Goal: Task Accomplishment & Management: Complete application form

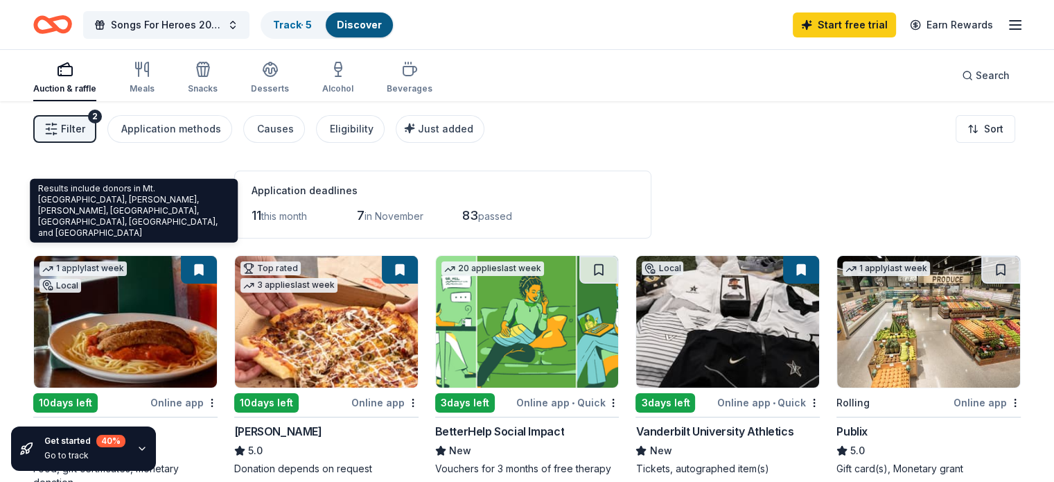
click at [151, 229] on span "Mt. Juliet, TN" at bounding box center [92, 222] width 118 height 31
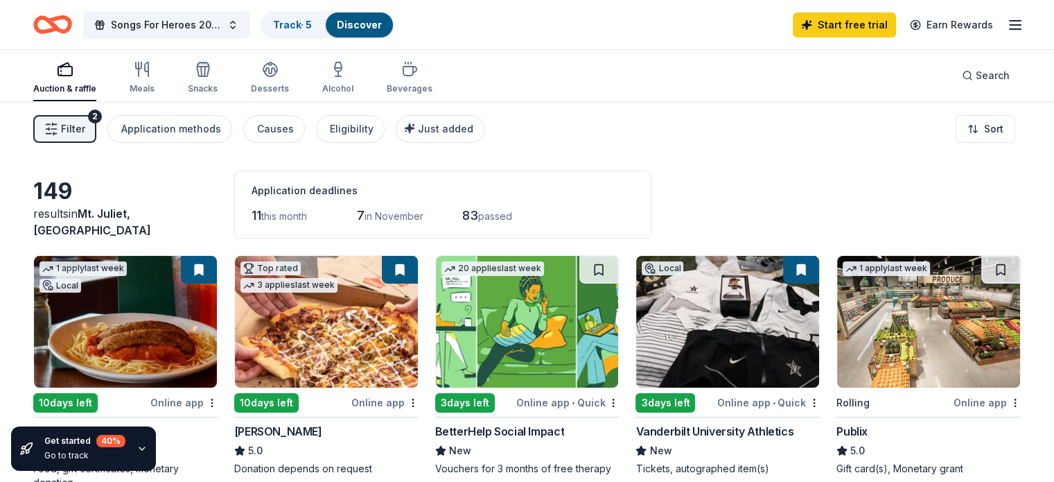
click at [85, 135] on span "Filter" at bounding box center [73, 129] width 24 height 17
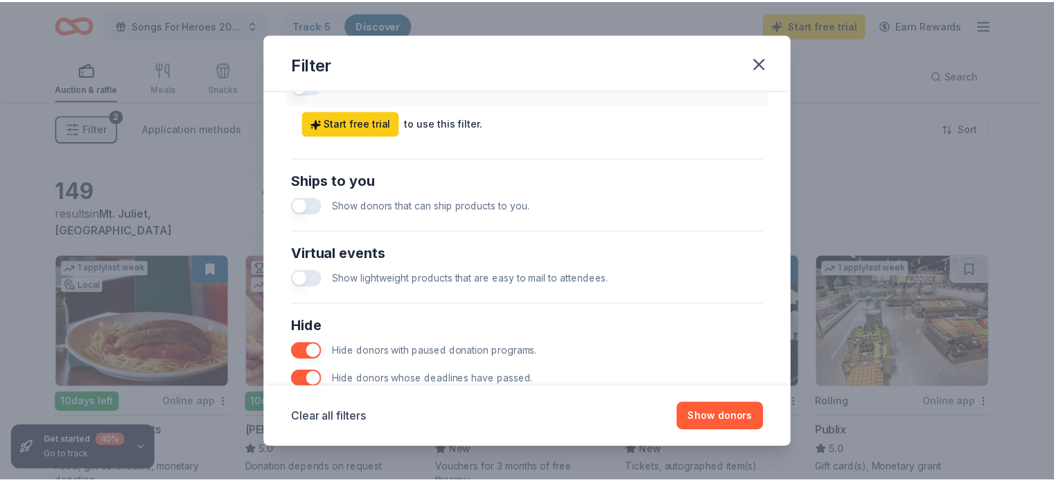
scroll to position [710, 0]
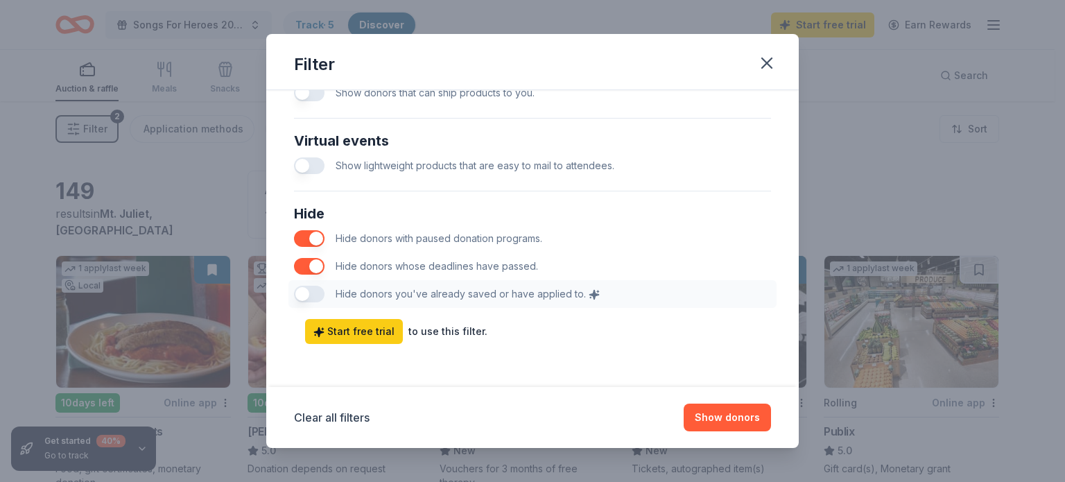
click at [320, 294] on div "Hide Hide donors with paused donation programs. Hide donors whose deadlines hav…" at bounding box center [532, 255] width 488 height 116
click at [313, 293] on div "Hide Hide donors with paused donation programs. Hide donors whose deadlines hav…" at bounding box center [532, 255] width 488 height 116
click at [761, 69] on icon "button" at bounding box center [766, 62] width 19 height 19
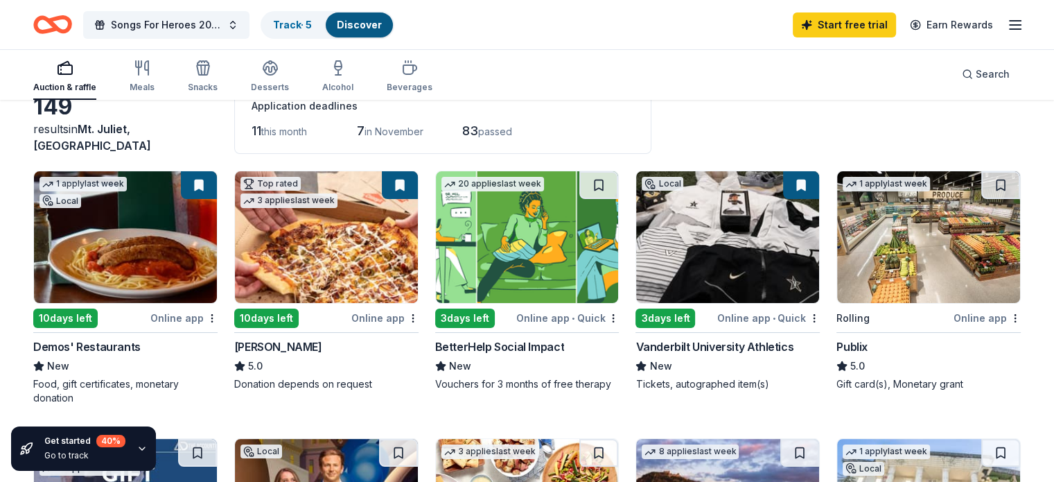
scroll to position [87, 0]
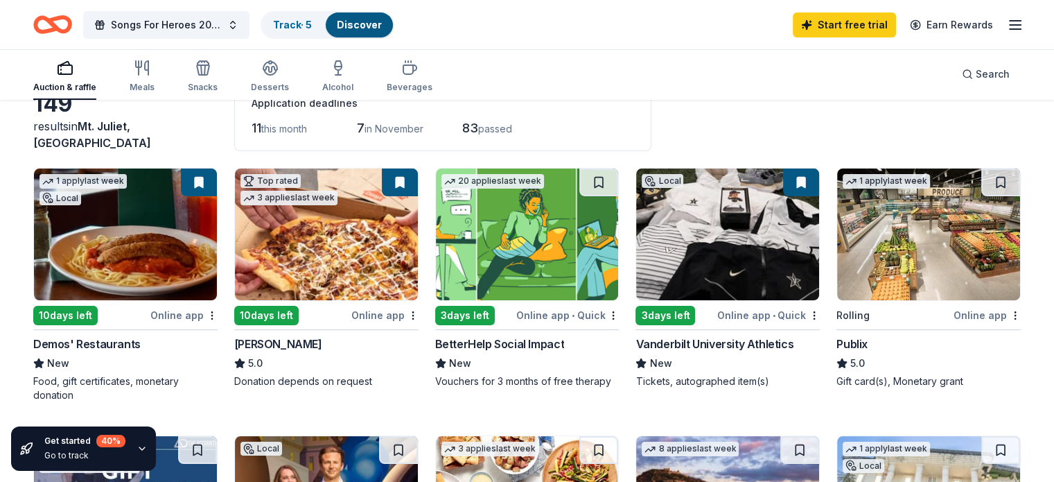
click at [686, 339] on div "Vanderbilt University Athletics" at bounding box center [715, 344] width 158 height 17
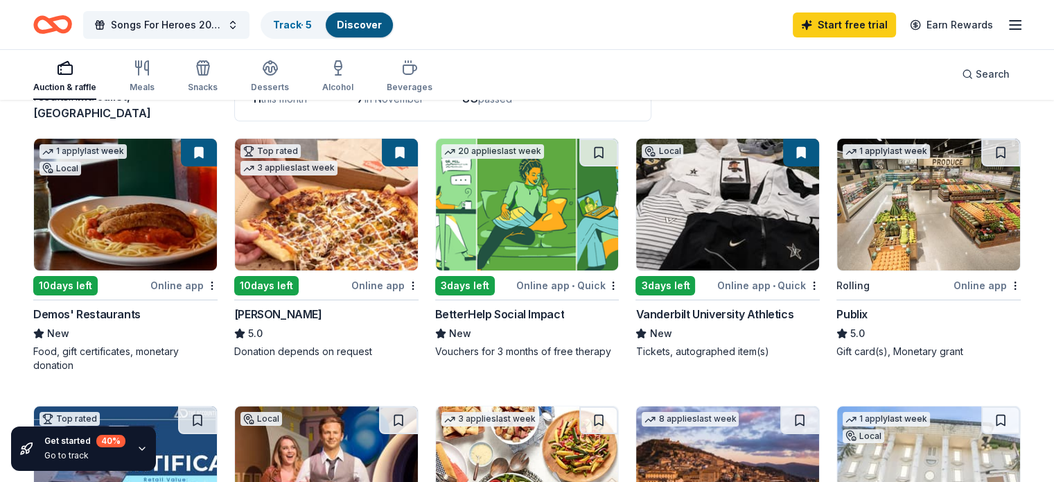
scroll to position [125, 0]
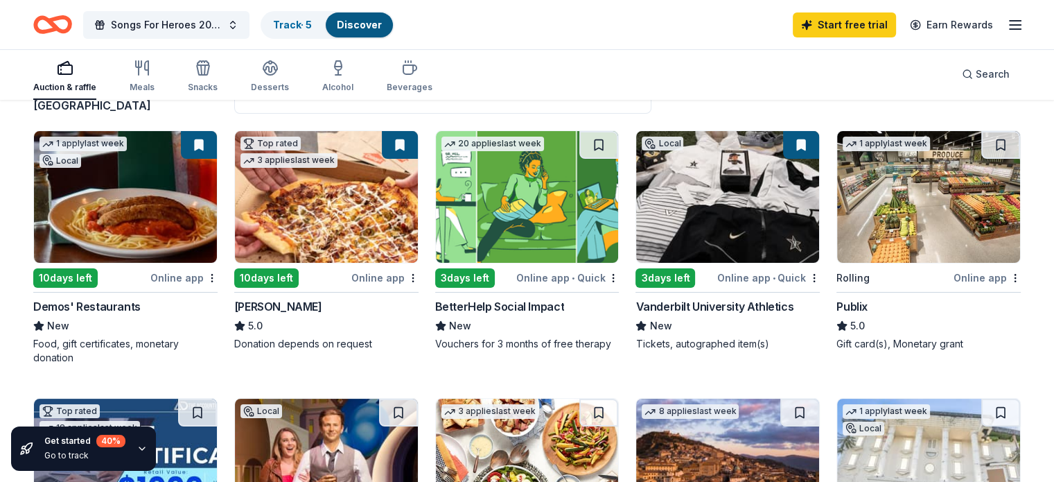
click at [98, 281] on div "10 days left" at bounding box center [65, 277] width 64 height 19
click at [298, 279] on div "10 days left" at bounding box center [266, 277] width 64 height 19
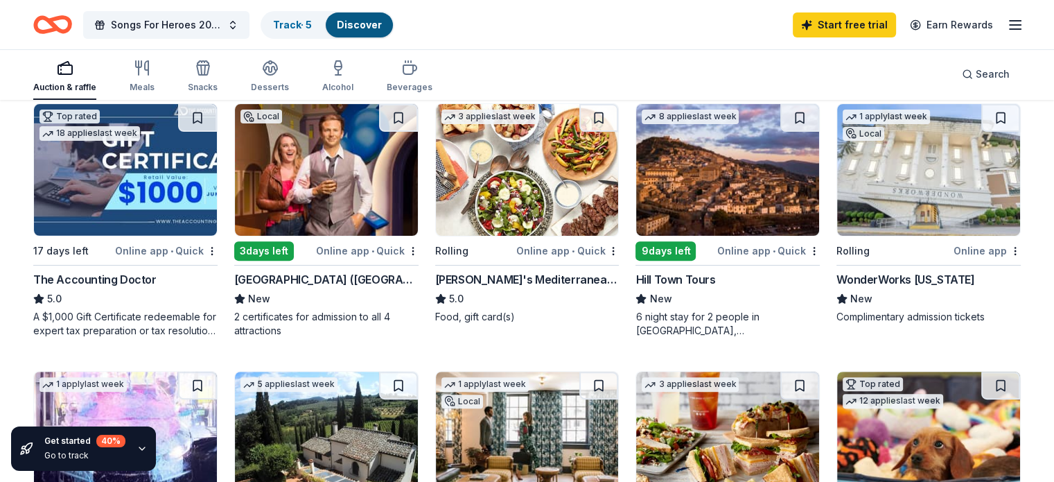
scroll to position [406, 0]
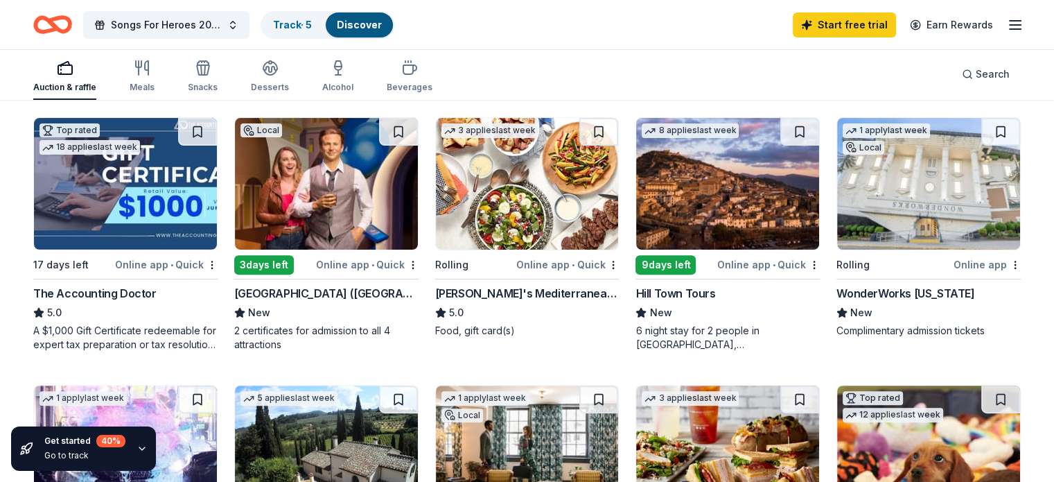
click at [896, 238] on img at bounding box center [928, 184] width 183 height 132
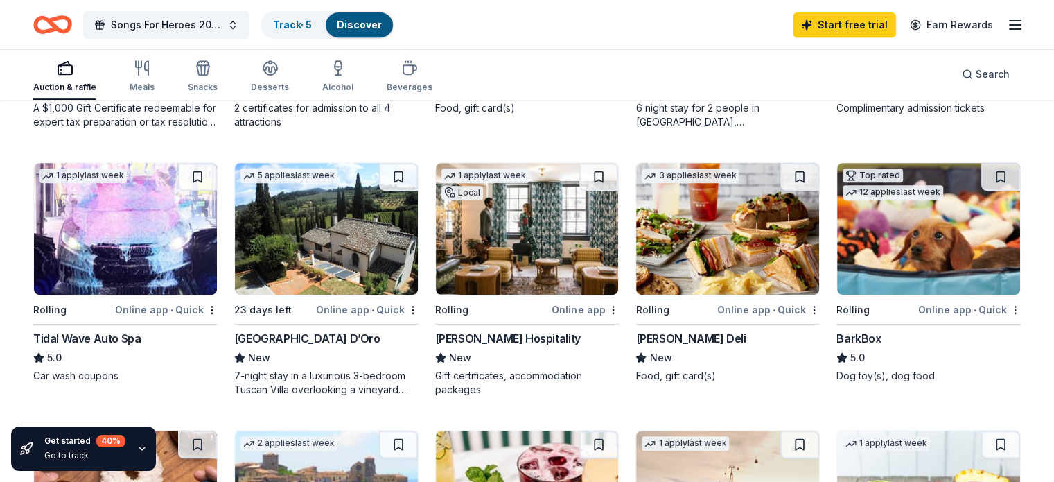
scroll to position [632, 0]
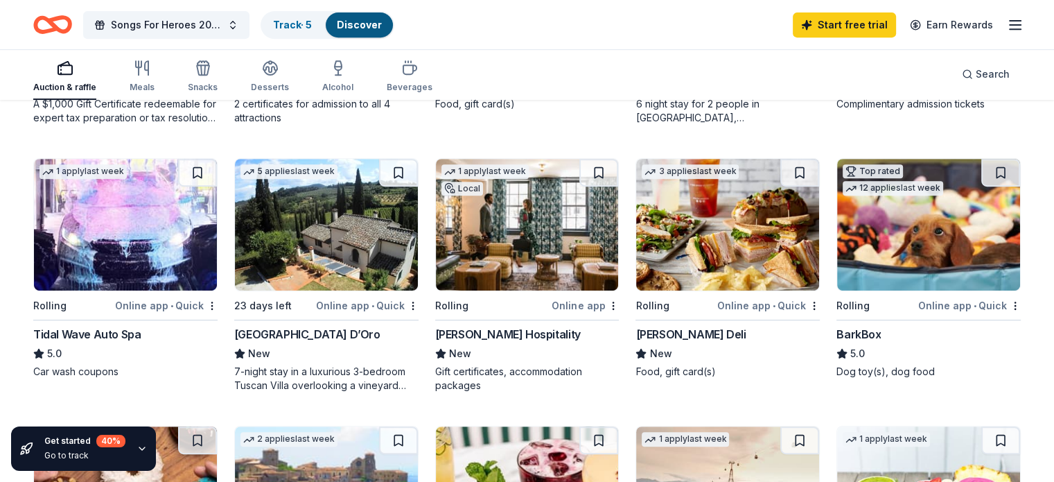
click at [777, 252] on img at bounding box center [727, 225] width 183 height 132
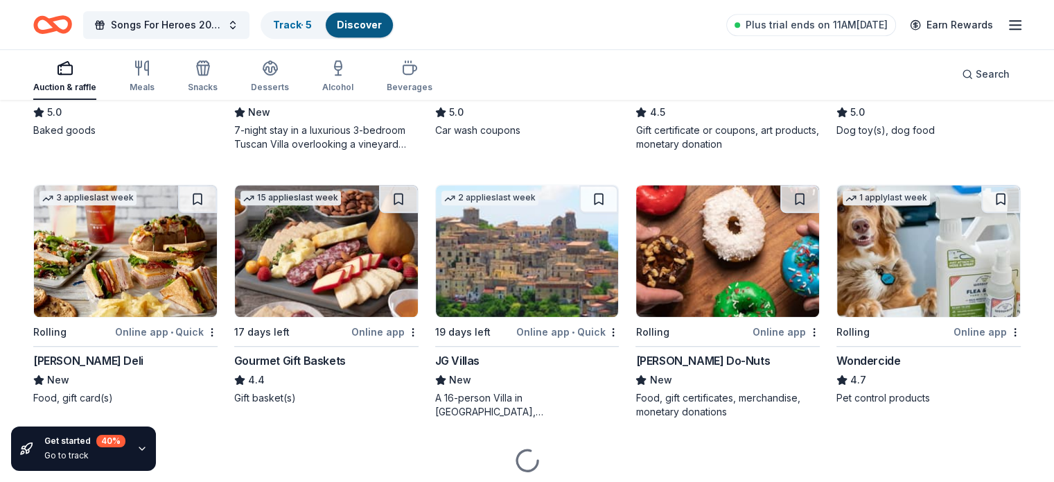
scroll to position [879, 0]
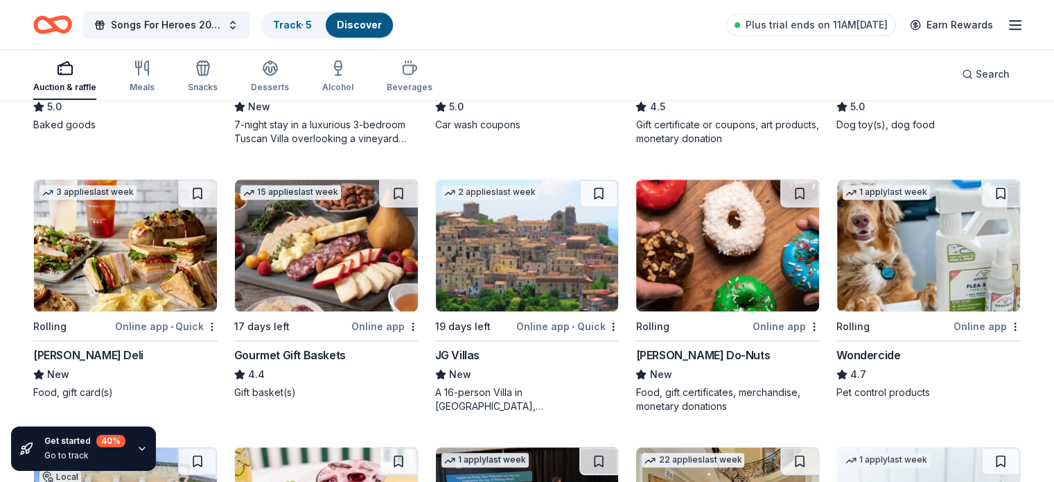
click at [162, 291] on img at bounding box center [125, 246] width 183 height 132
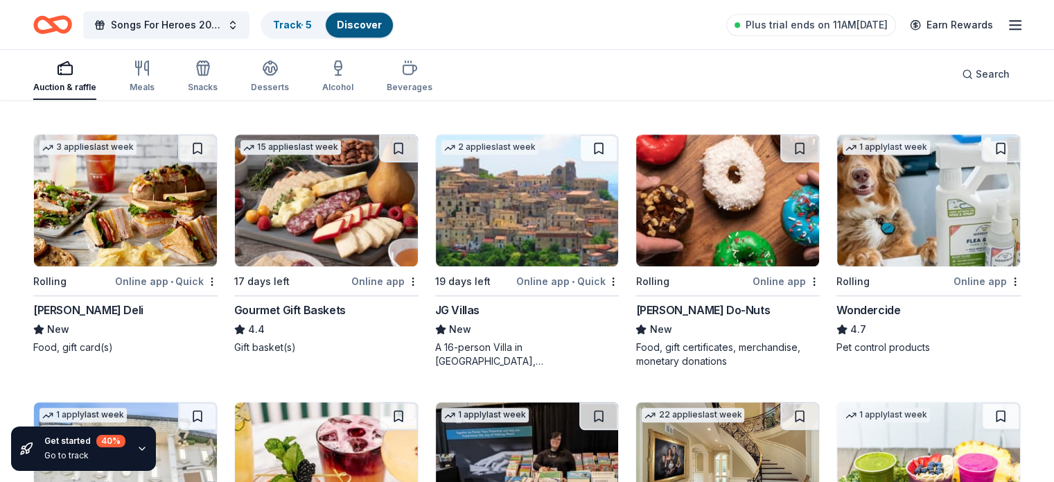
scroll to position [926, 0]
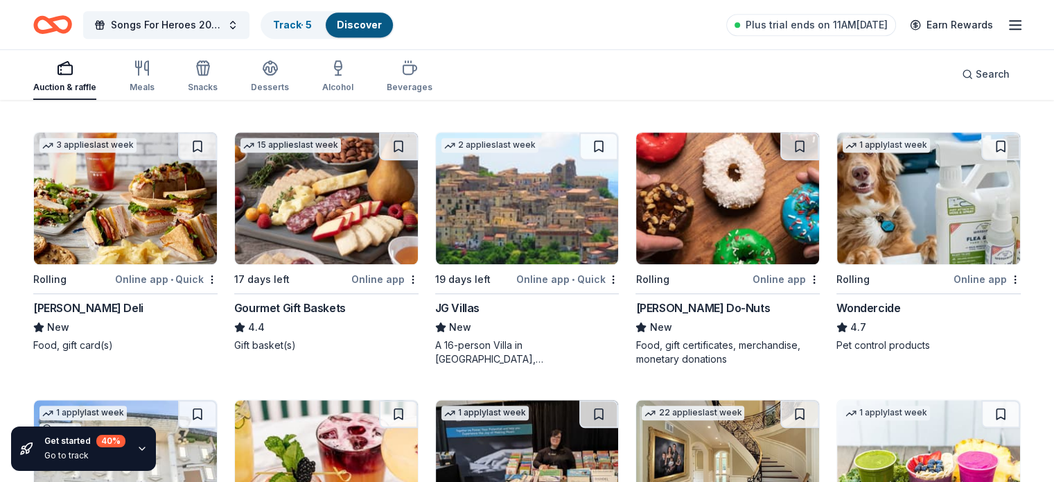
click at [770, 231] on img at bounding box center [727, 198] width 183 height 132
click at [792, 236] on img at bounding box center [727, 198] width 183 height 132
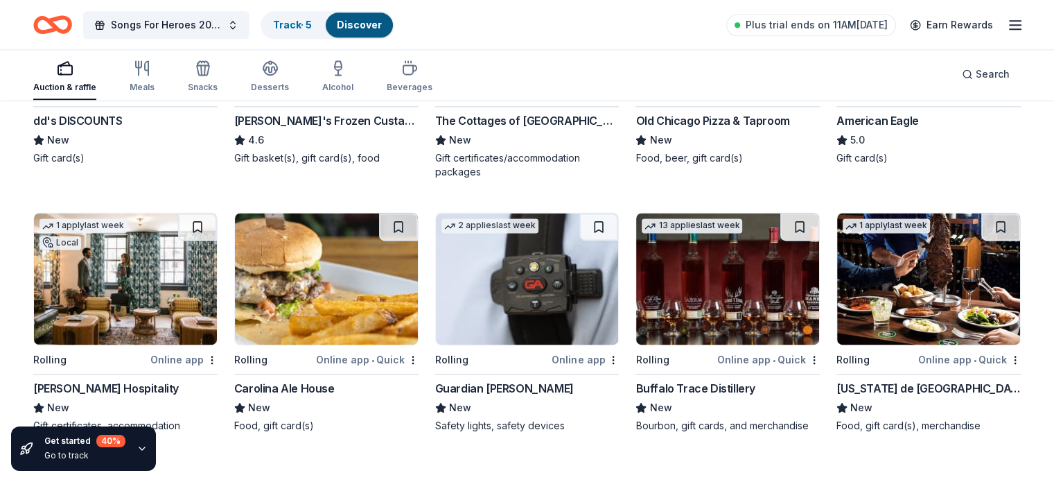
scroll to position [1954, 0]
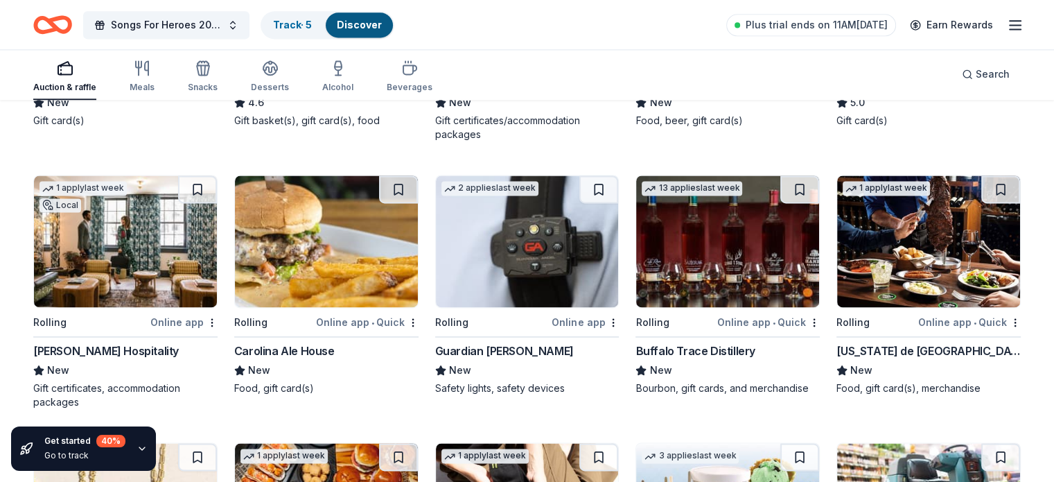
click at [709, 288] on img at bounding box center [727, 241] width 183 height 132
click at [896, 254] on img at bounding box center [928, 241] width 183 height 132
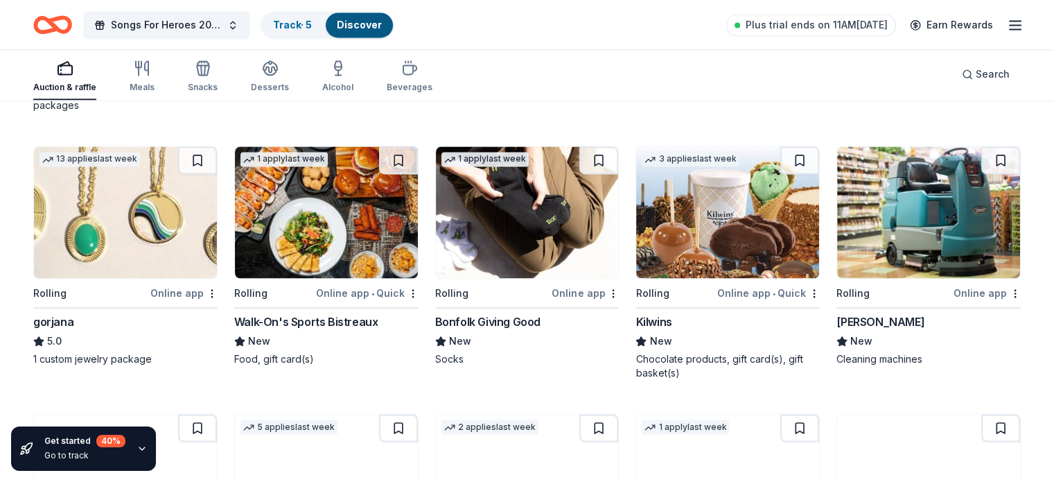
scroll to position [2255, 0]
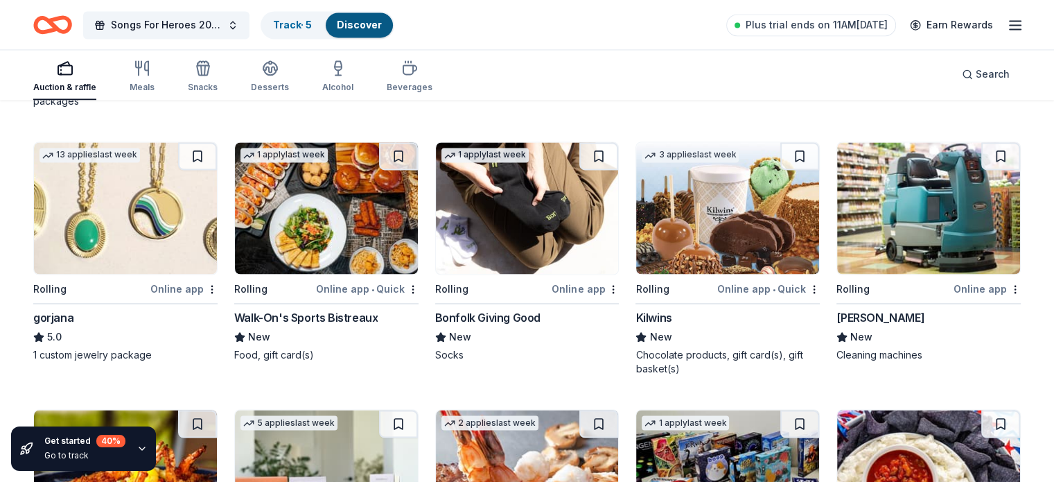
click at [171, 254] on img at bounding box center [125, 208] width 183 height 132
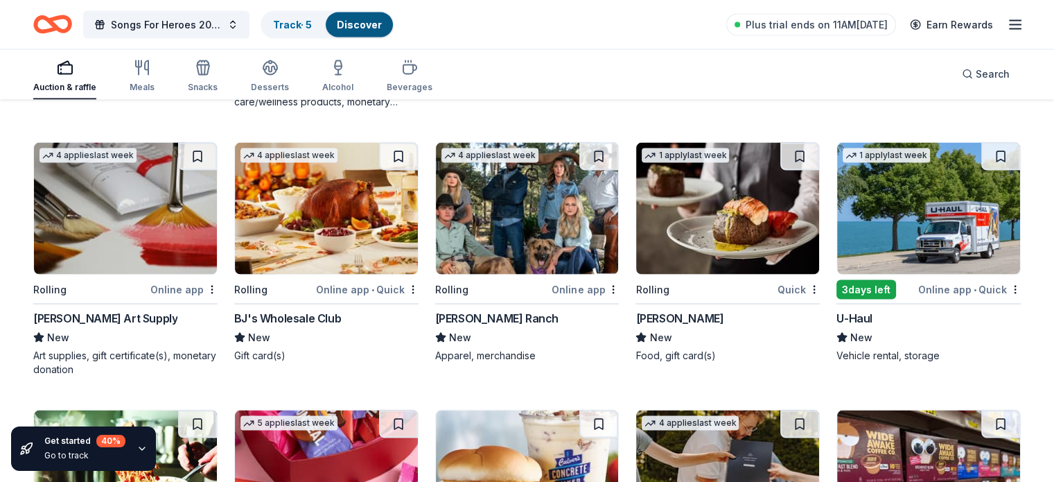
scroll to position [2797, 0]
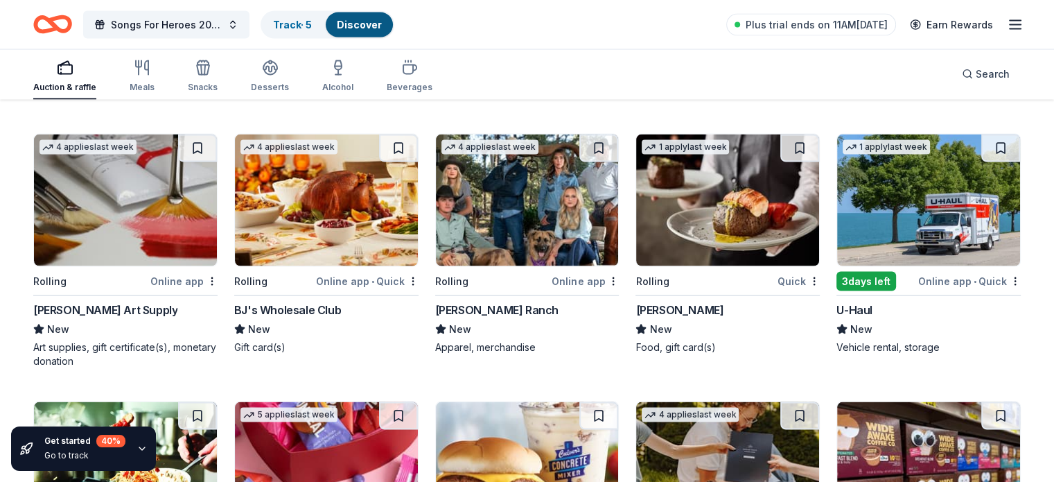
click at [516, 224] on img at bounding box center [527, 200] width 183 height 132
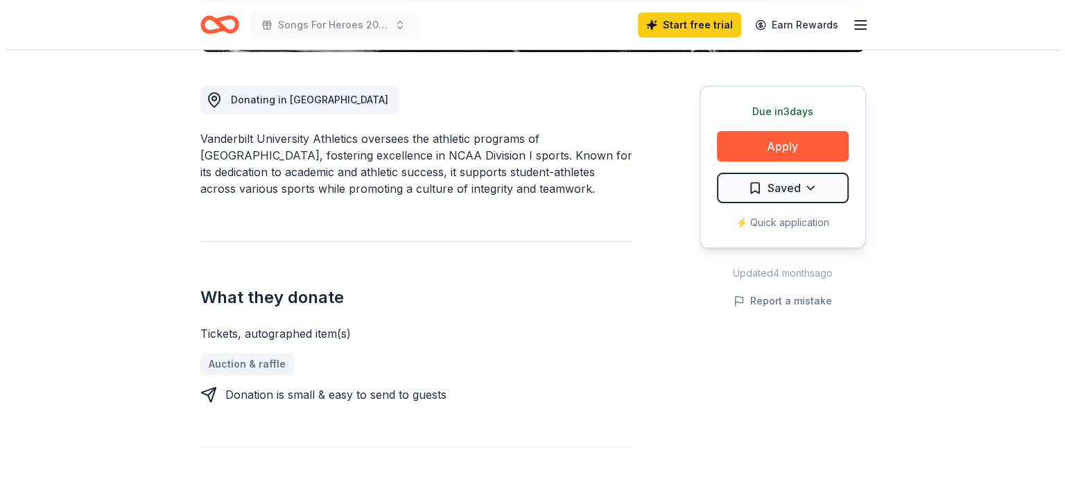
scroll to position [358, 0]
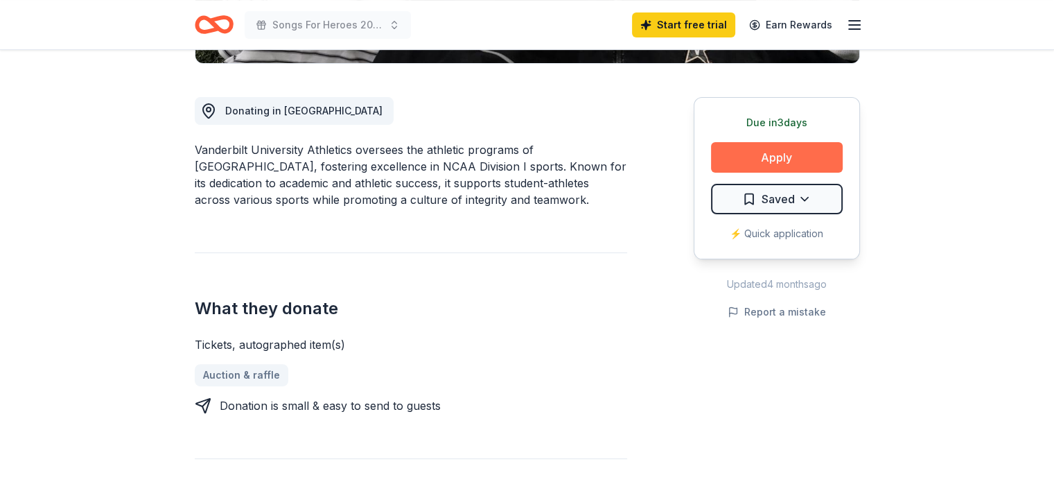
click at [826, 164] on button "Apply" at bounding box center [777, 157] width 132 height 31
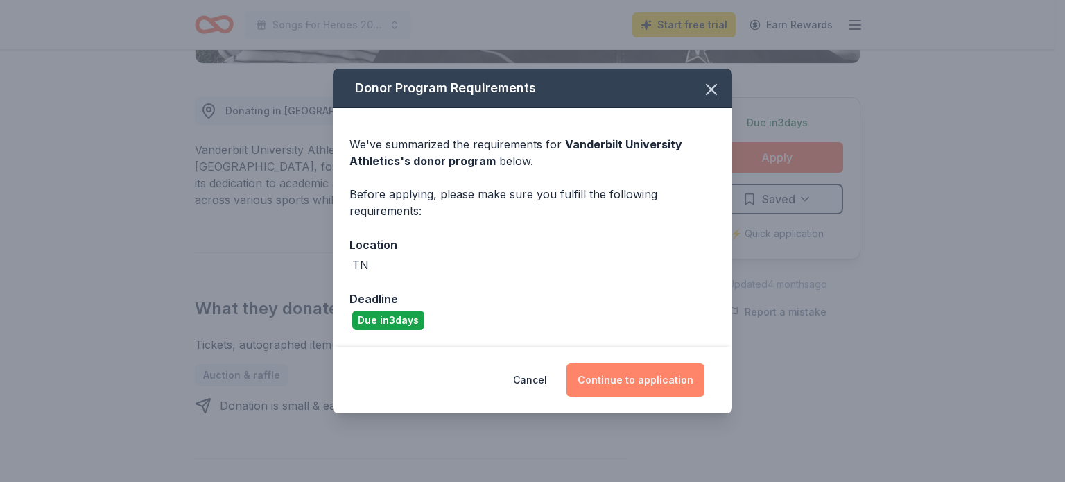
click at [621, 372] on button "Continue to application" at bounding box center [635, 379] width 138 height 33
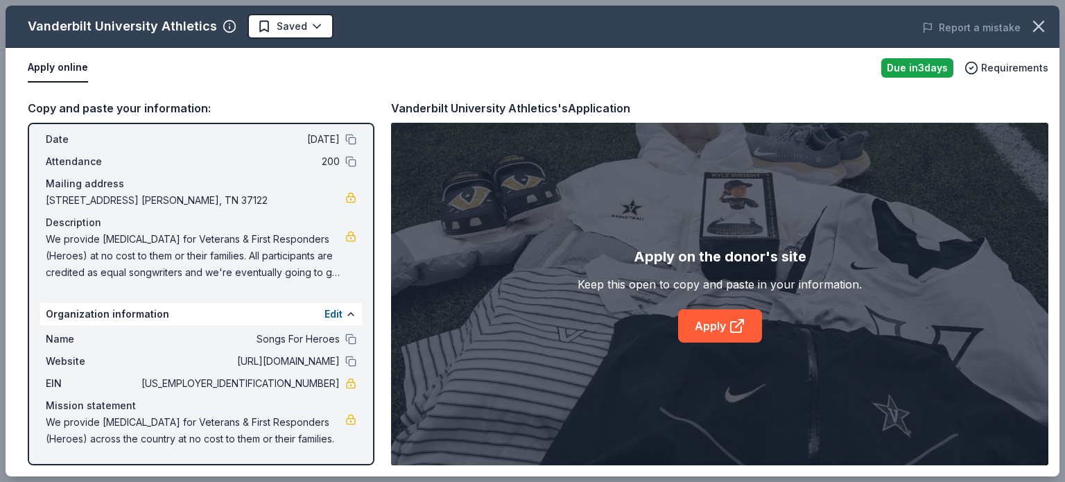
scroll to position [0, 0]
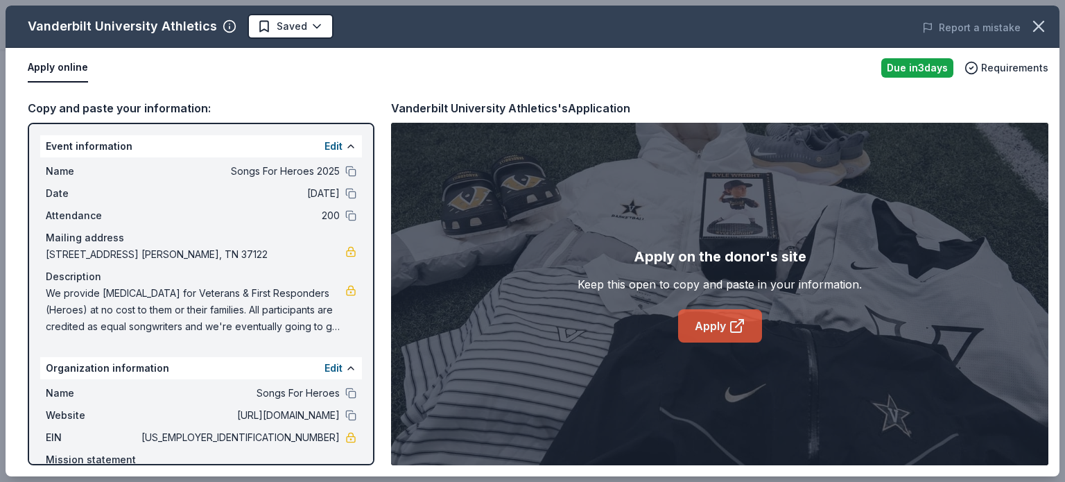
click at [712, 324] on link "Apply" at bounding box center [720, 325] width 84 height 33
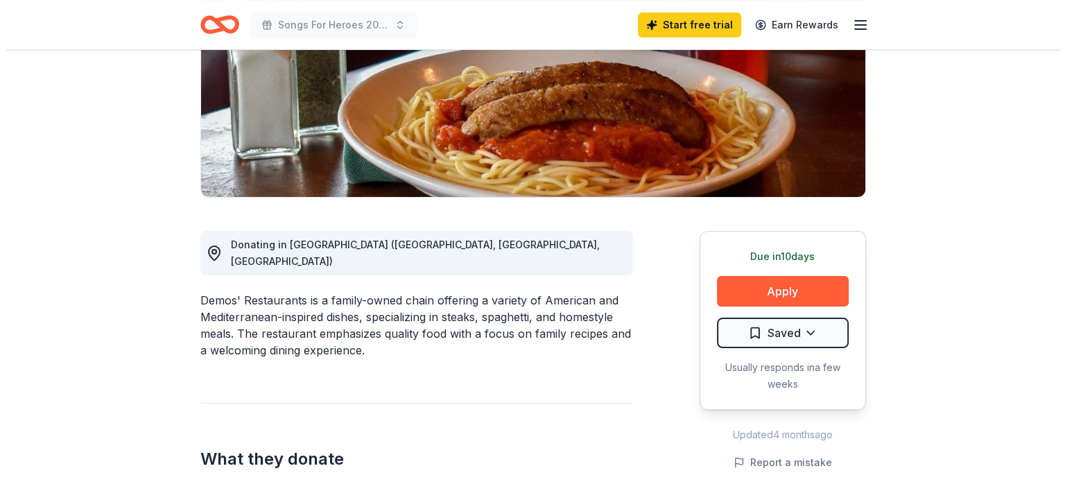
scroll to position [218, 0]
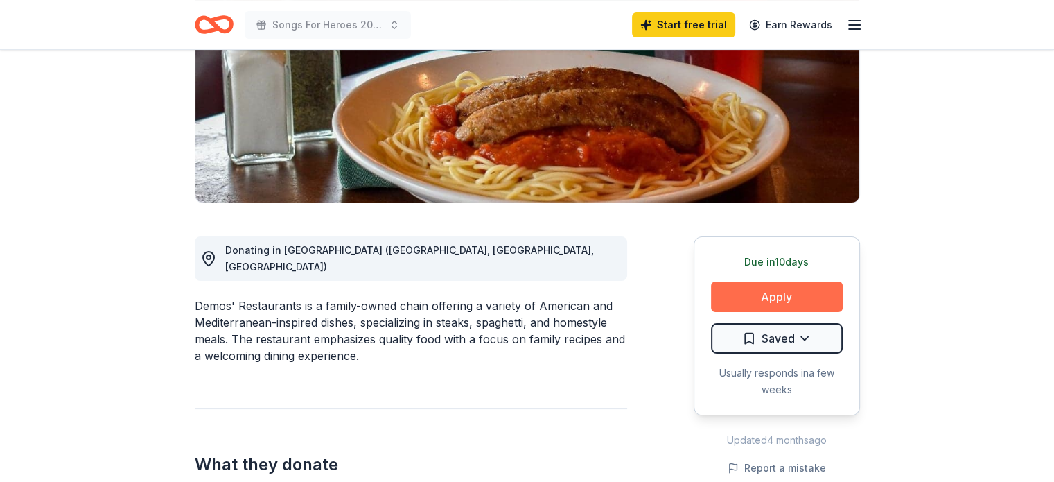
click at [754, 285] on button "Apply" at bounding box center [777, 296] width 132 height 31
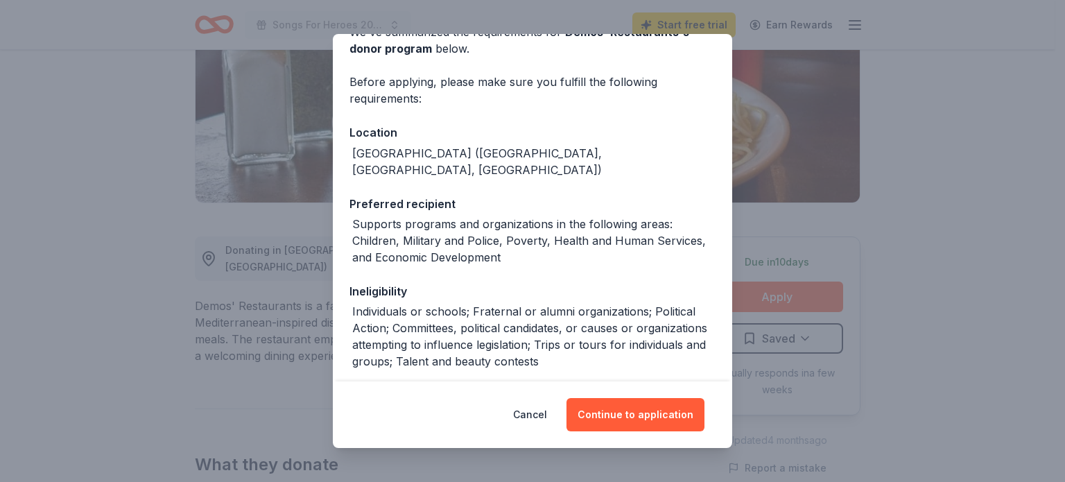
scroll to position [177, 0]
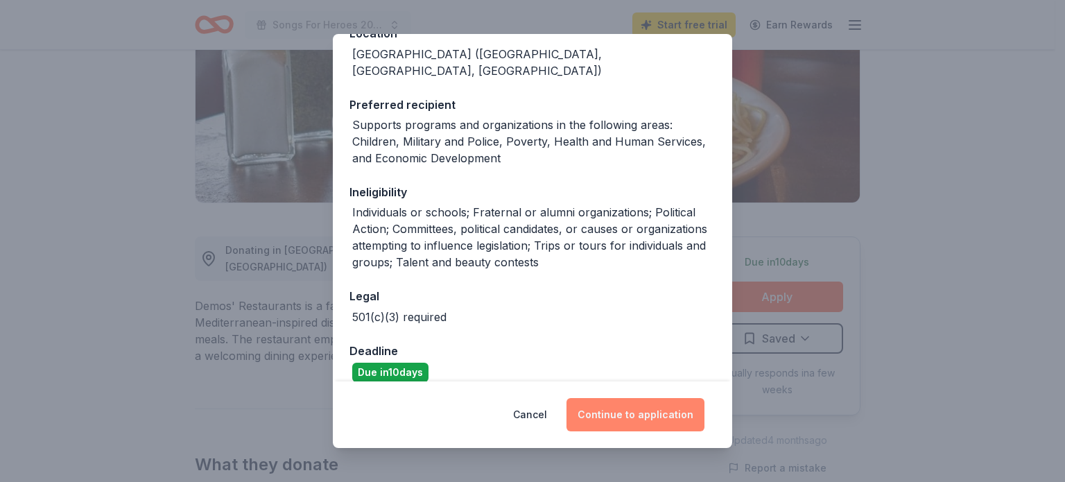
click at [643, 417] on button "Continue to application" at bounding box center [635, 414] width 138 height 33
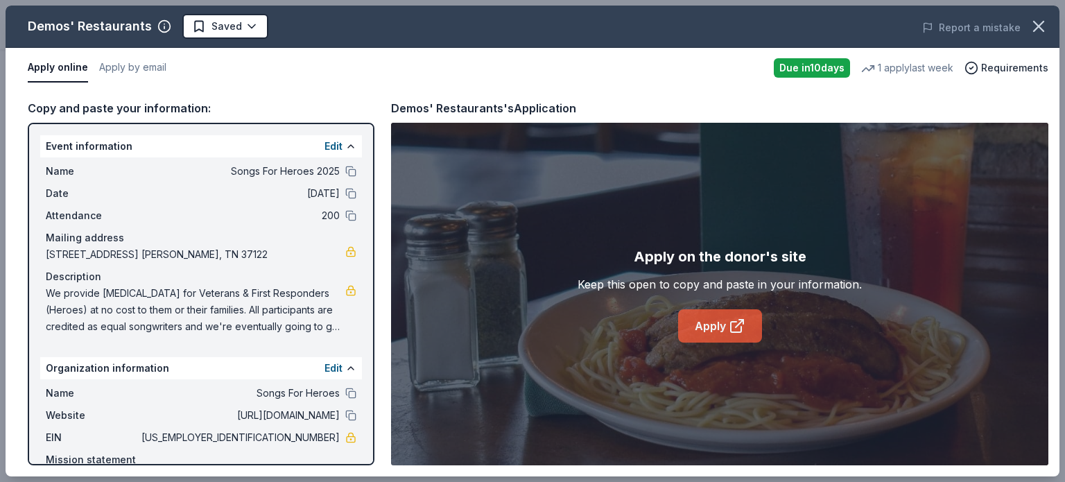
click at [692, 329] on link "Apply" at bounding box center [720, 325] width 84 height 33
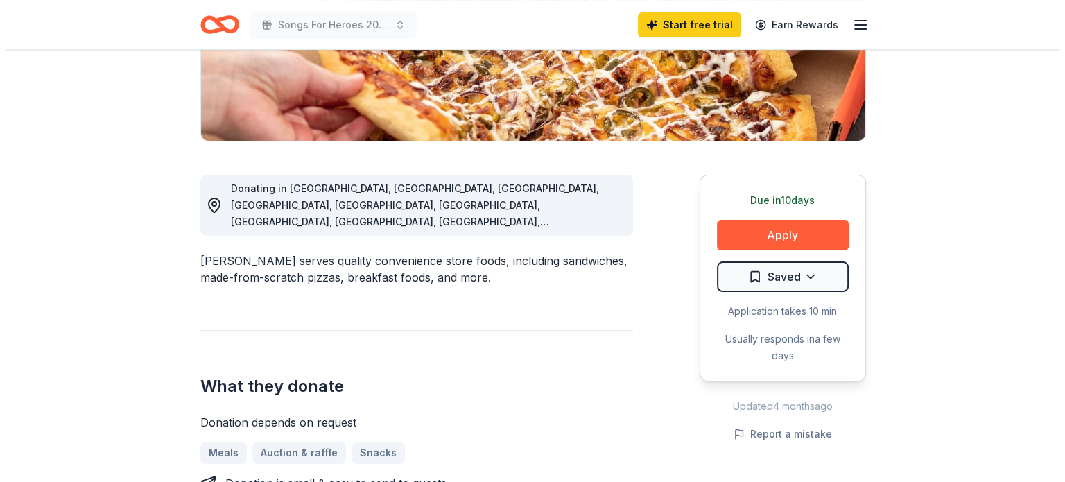
scroll to position [266, 0]
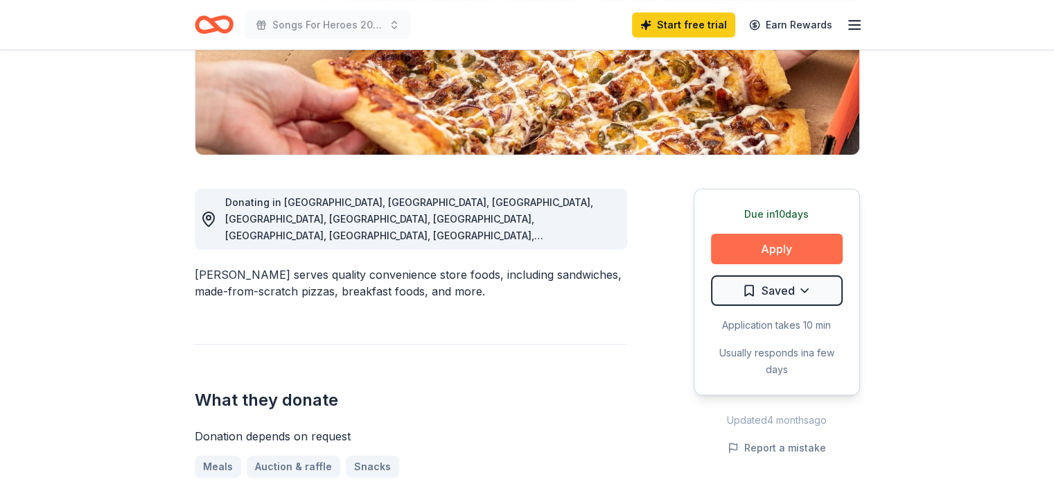
click at [801, 248] on button "Apply" at bounding box center [777, 249] width 132 height 31
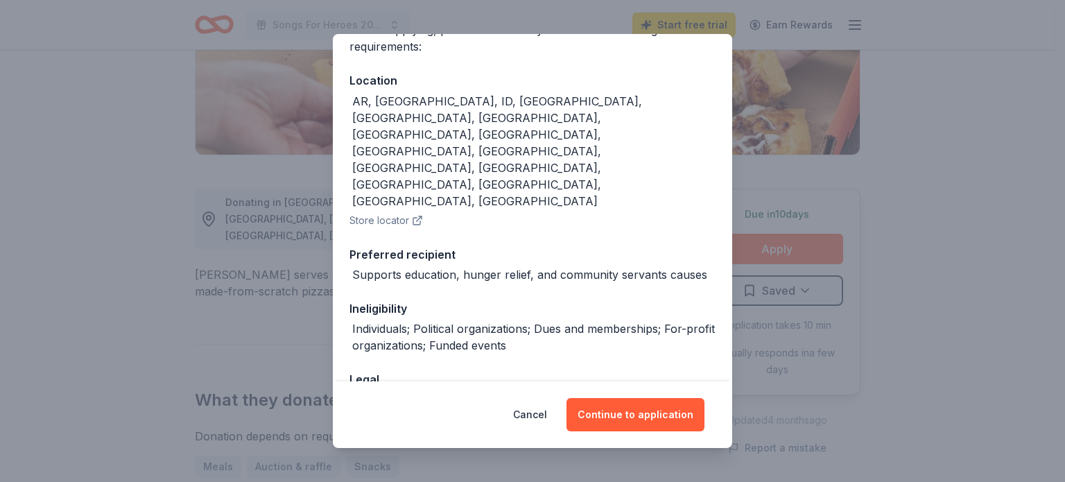
scroll to position [0, 0]
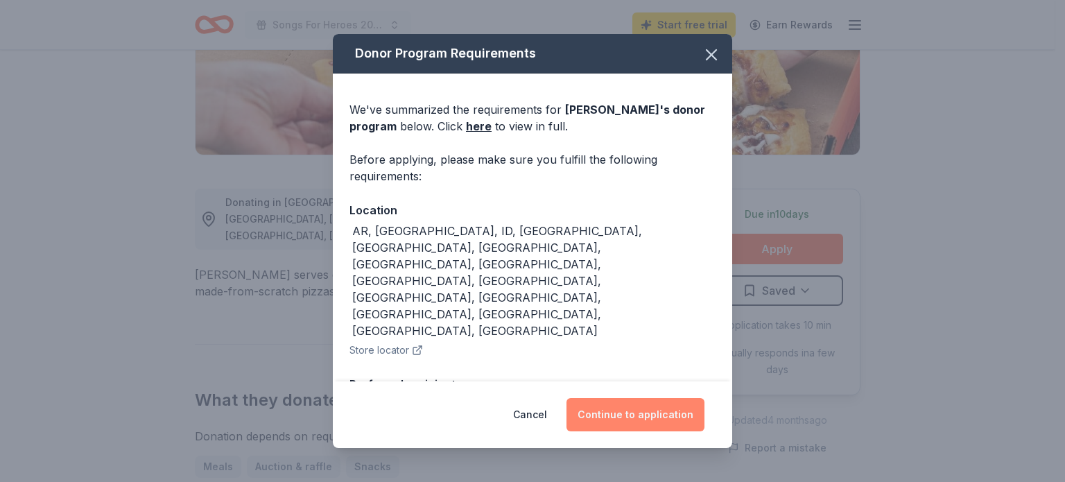
click at [630, 413] on button "Continue to application" at bounding box center [635, 414] width 138 height 33
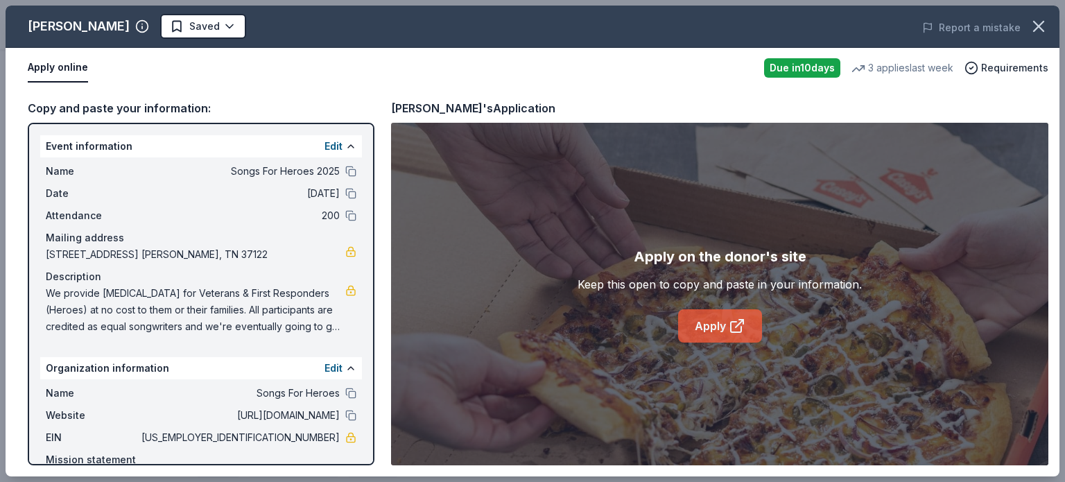
click at [706, 315] on link "Apply" at bounding box center [720, 325] width 84 height 33
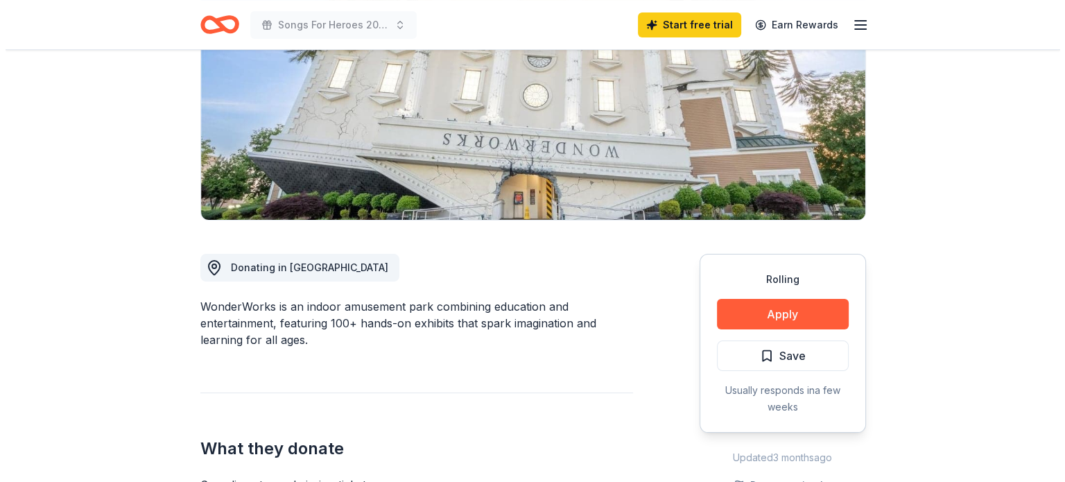
scroll to position [211, 0]
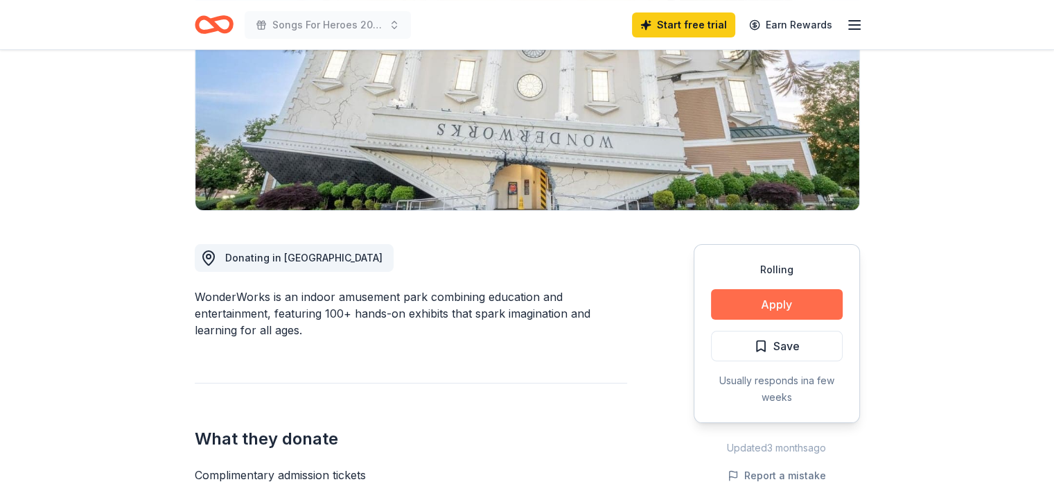
click at [808, 302] on button "Apply" at bounding box center [777, 304] width 132 height 31
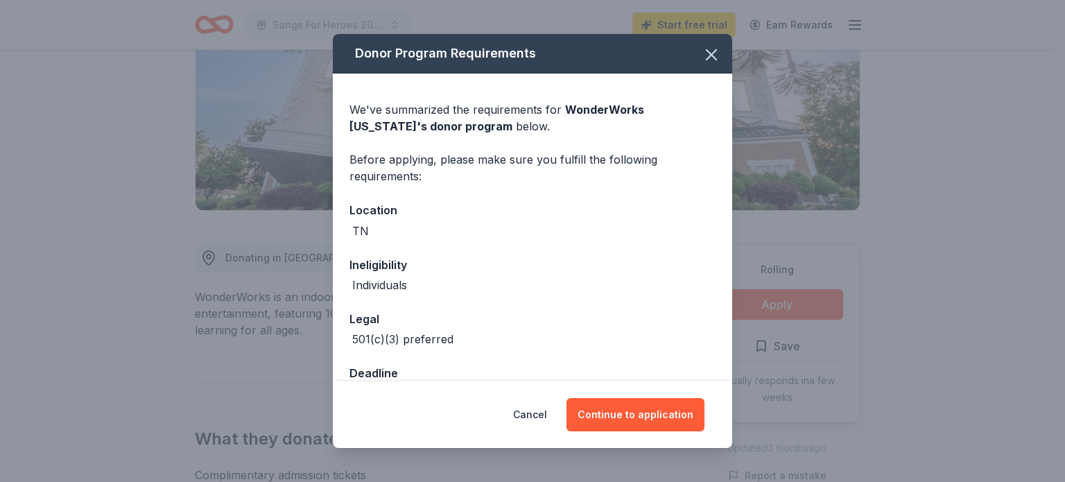
scroll to position [39, 0]
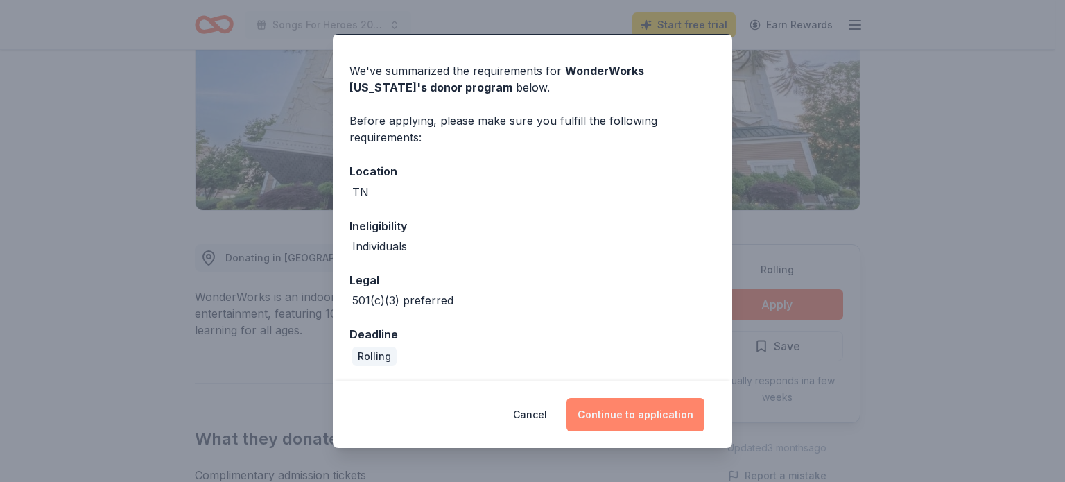
click at [659, 408] on button "Continue to application" at bounding box center [635, 414] width 138 height 33
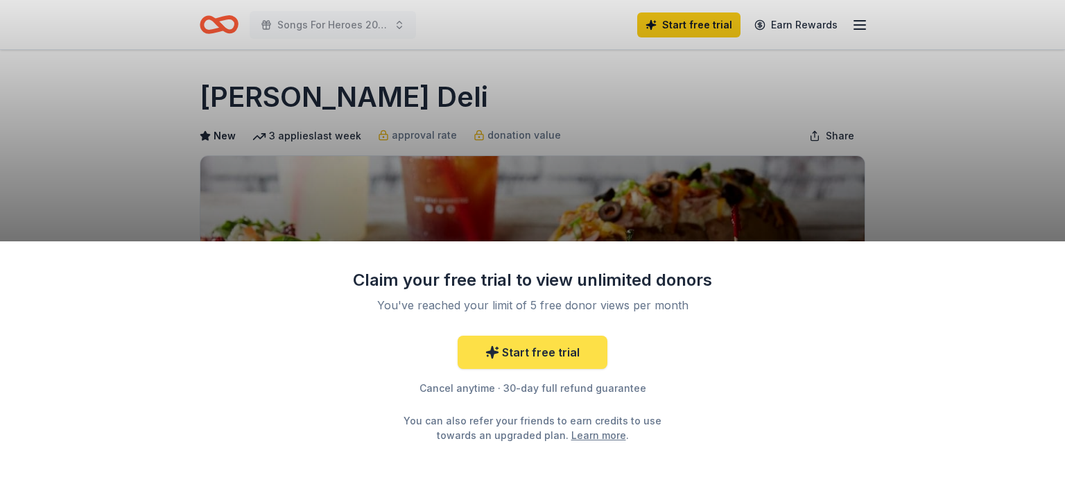
click at [574, 354] on link "Start free trial" at bounding box center [533, 352] width 150 height 33
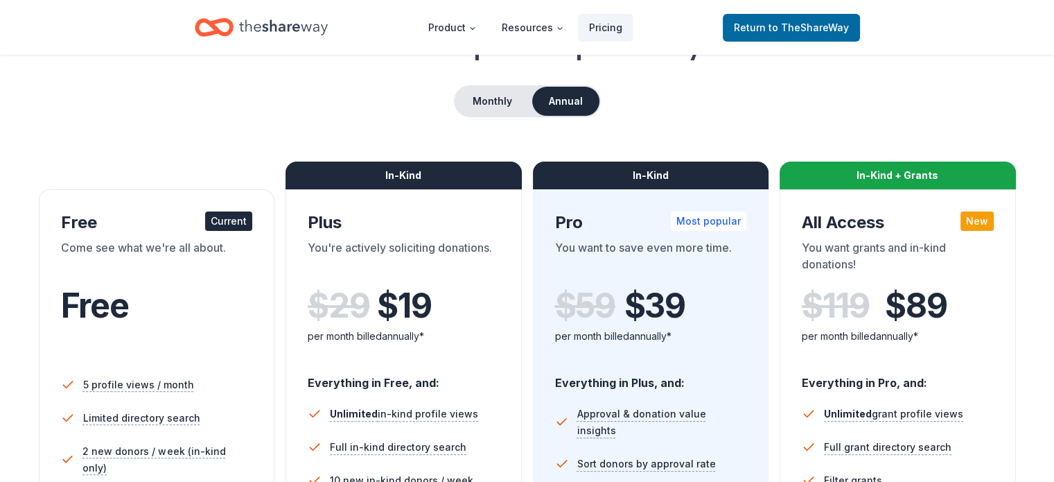
scroll to position [113, 0]
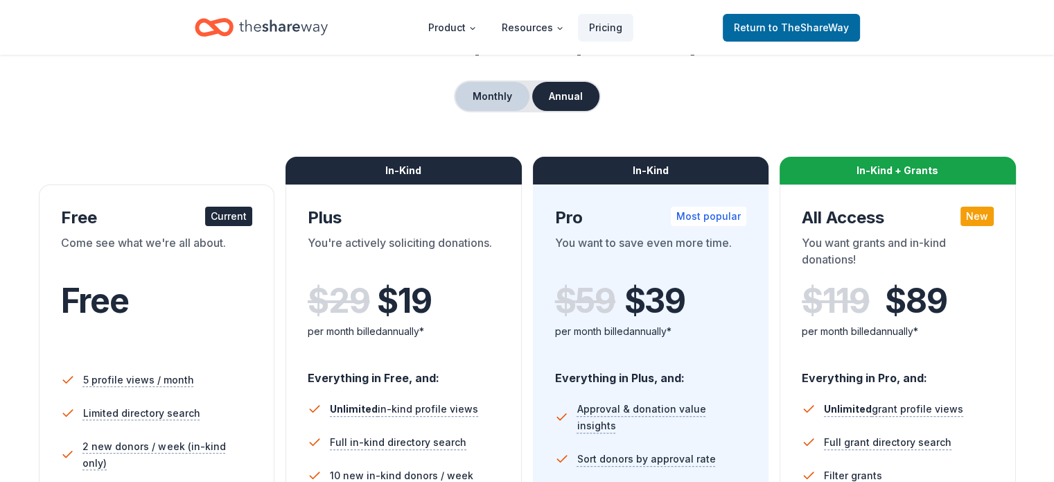
click at [495, 91] on button "Monthly" at bounding box center [492, 96] width 74 height 29
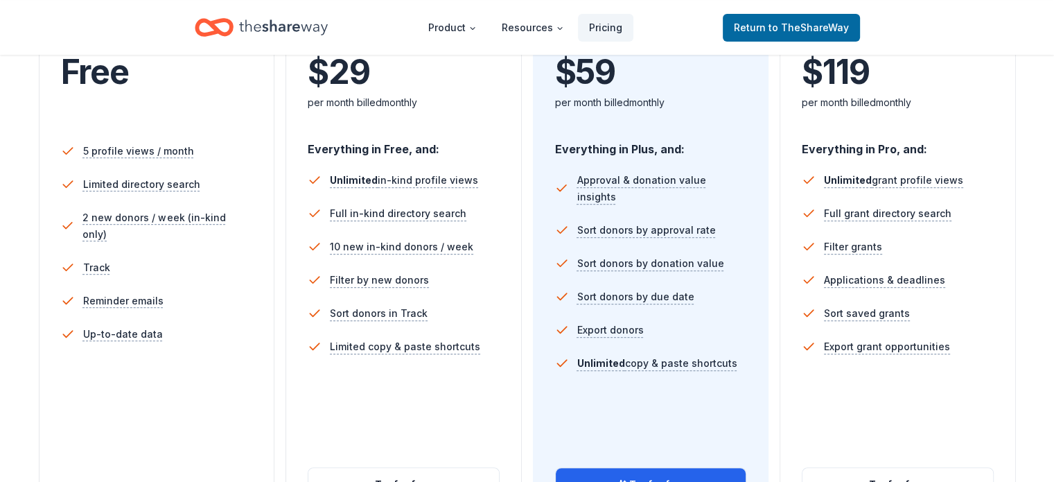
scroll to position [346, 0]
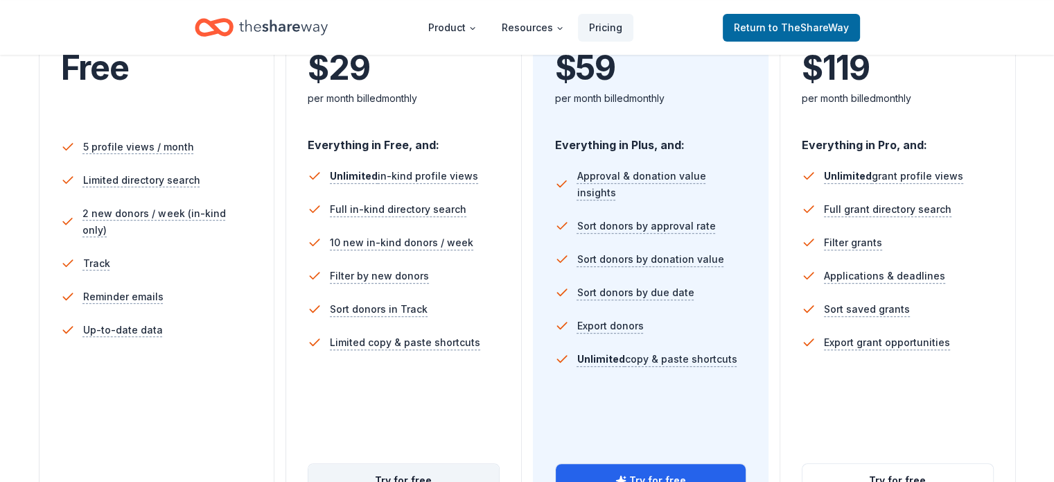
click at [446, 464] on button "Try for free" at bounding box center [404, 480] width 191 height 33
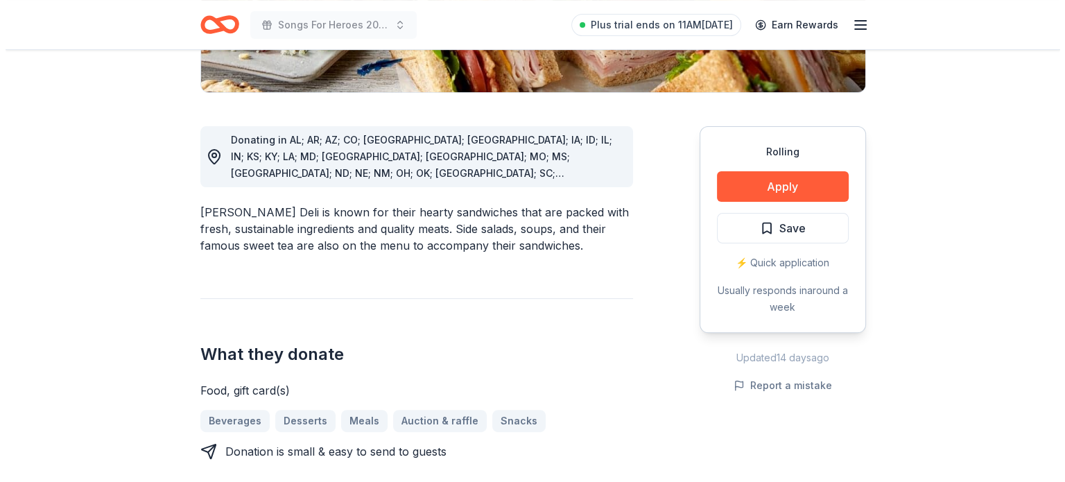
scroll to position [363, 0]
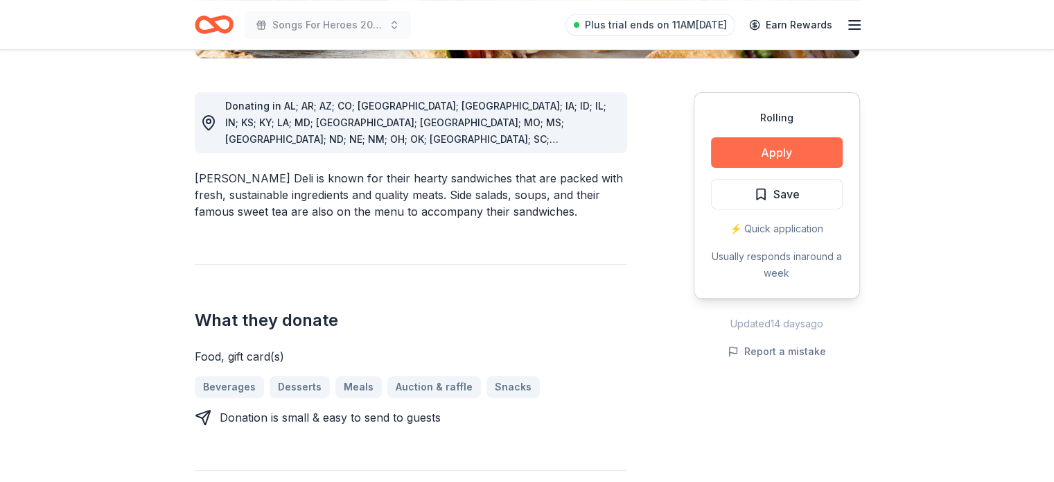
click at [799, 152] on button "Apply" at bounding box center [777, 152] width 132 height 31
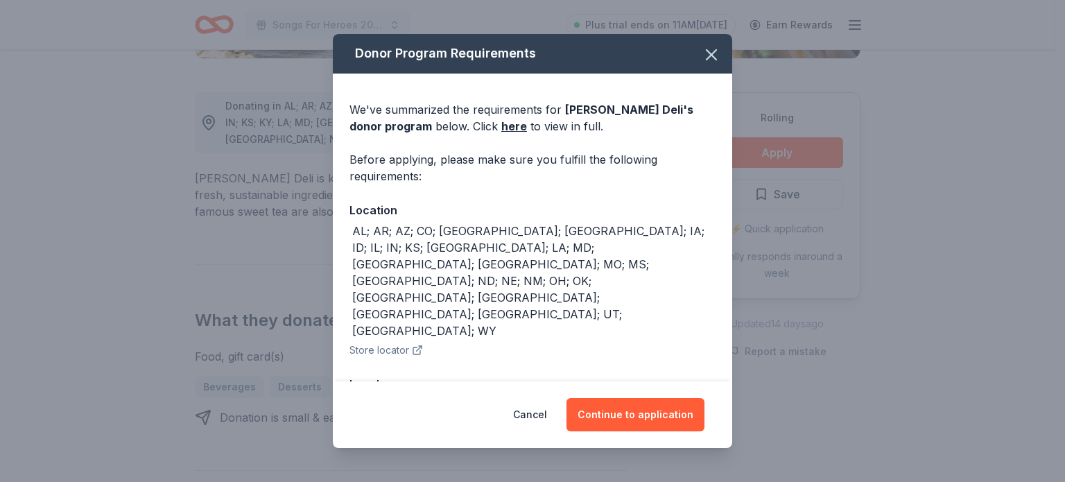
scroll to position [21, 0]
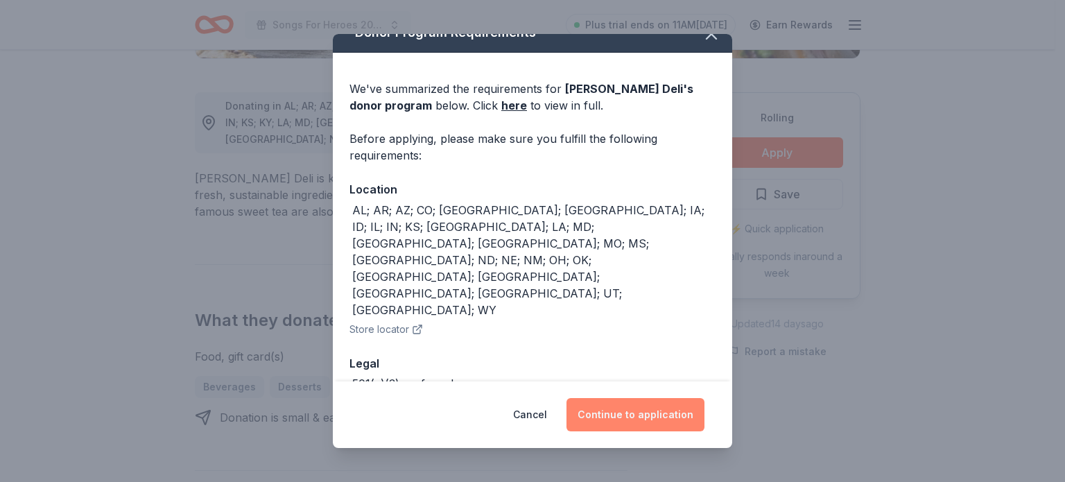
click at [644, 407] on button "Continue to application" at bounding box center [635, 414] width 138 height 33
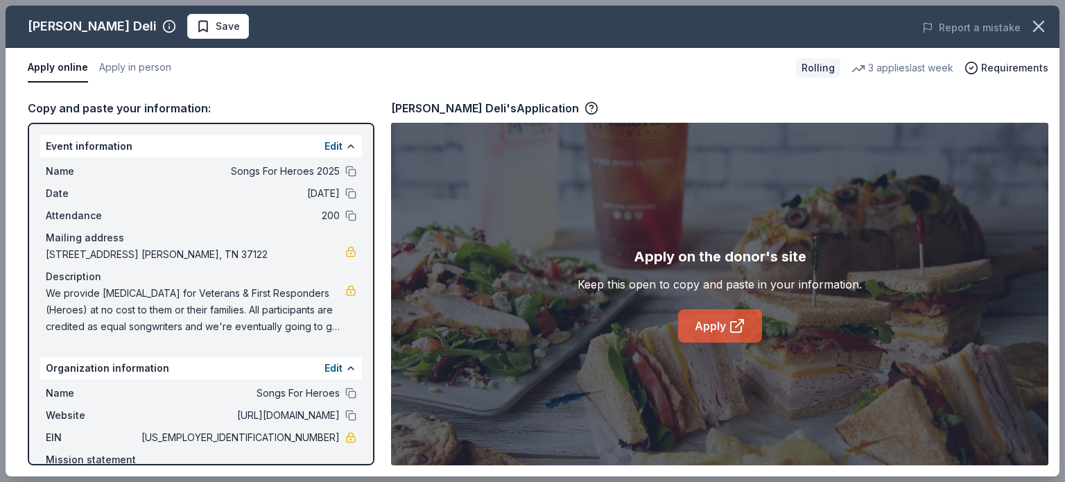
click at [729, 327] on icon at bounding box center [737, 326] width 17 height 17
click at [704, 318] on link "Apply" at bounding box center [720, 325] width 84 height 33
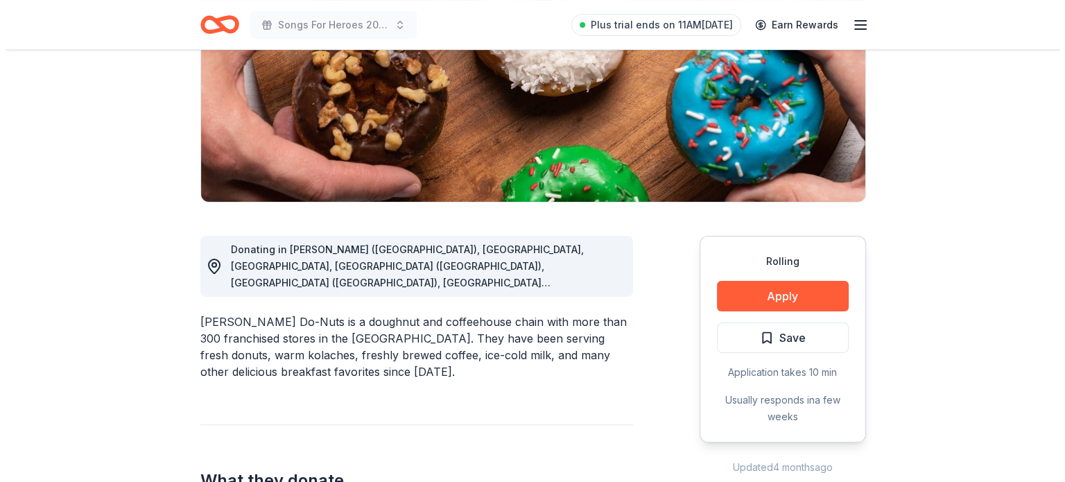
scroll to position [272, 0]
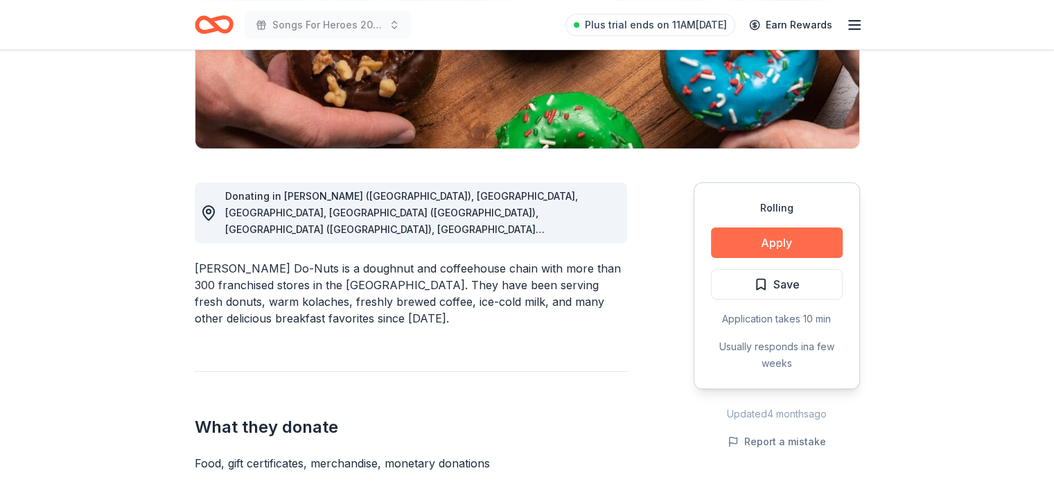
click at [840, 235] on button "Apply" at bounding box center [777, 242] width 132 height 31
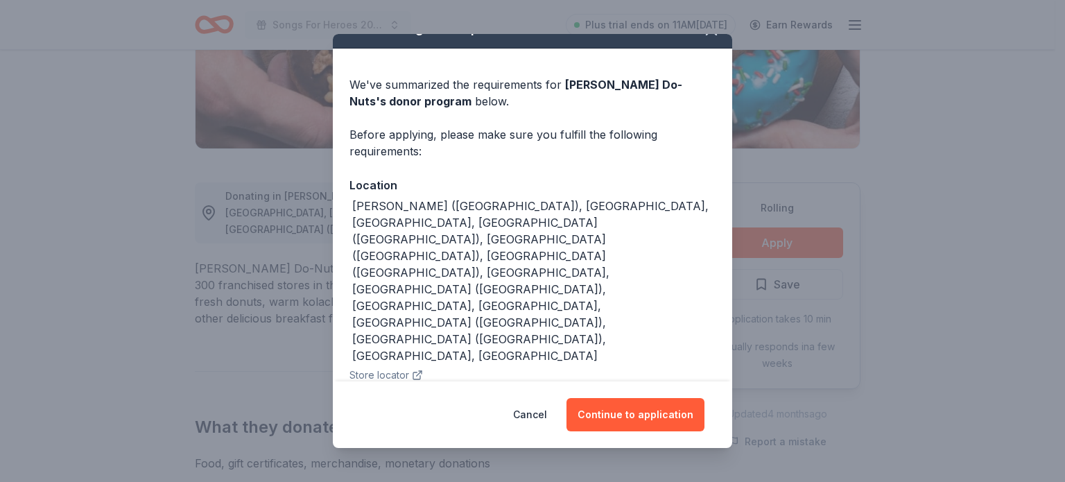
scroll to position [54, 0]
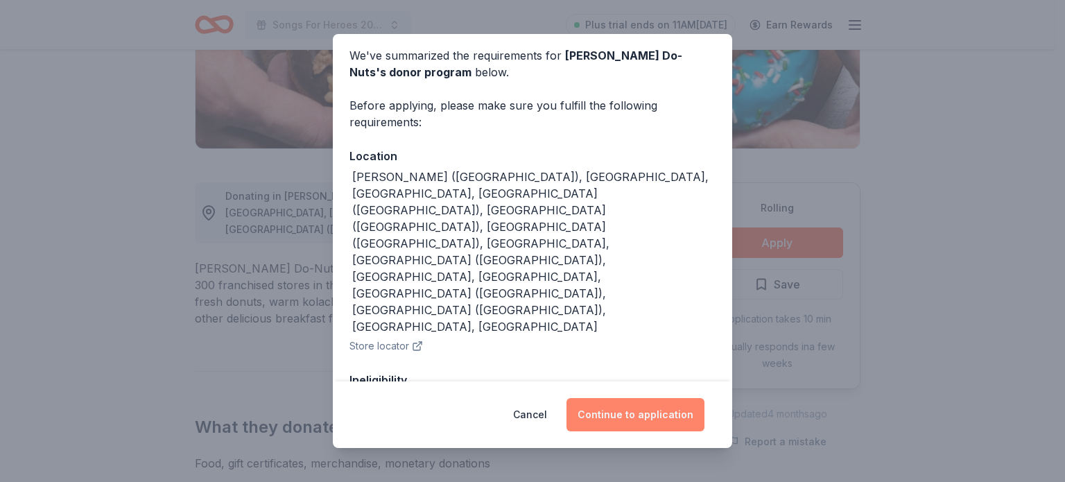
click at [645, 409] on button "Continue to application" at bounding box center [635, 414] width 138 height 33
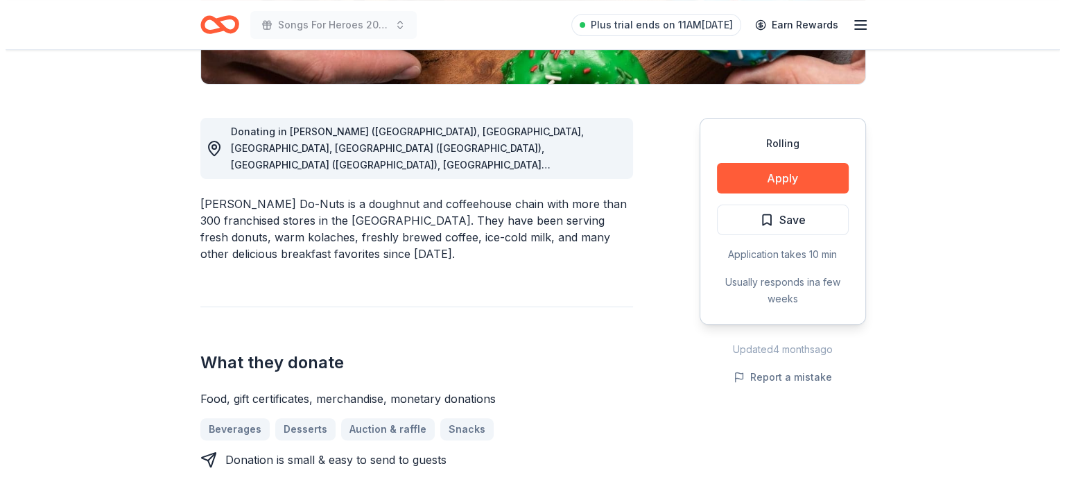
scroll to position [342, 0]
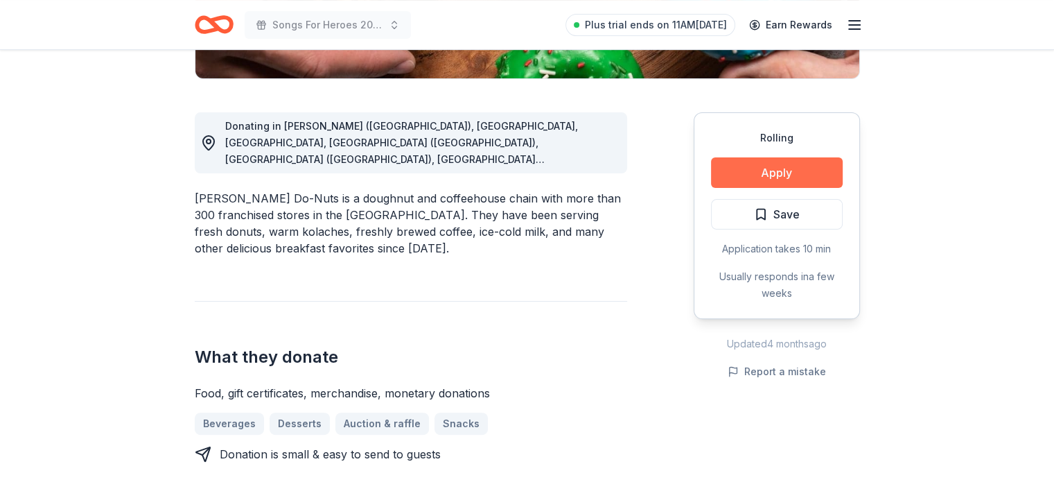
click at [807, 168] on button "Apply" at bounding box center [777, 172] width 132 height 31
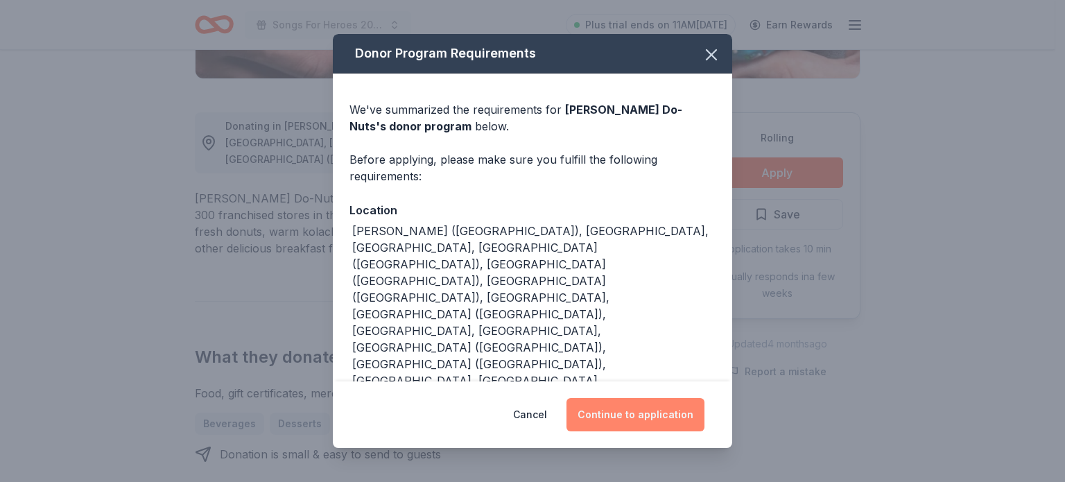
click at [617, 414] on button "Continue to application" at bounding box center [635, 414] width 138 height 33
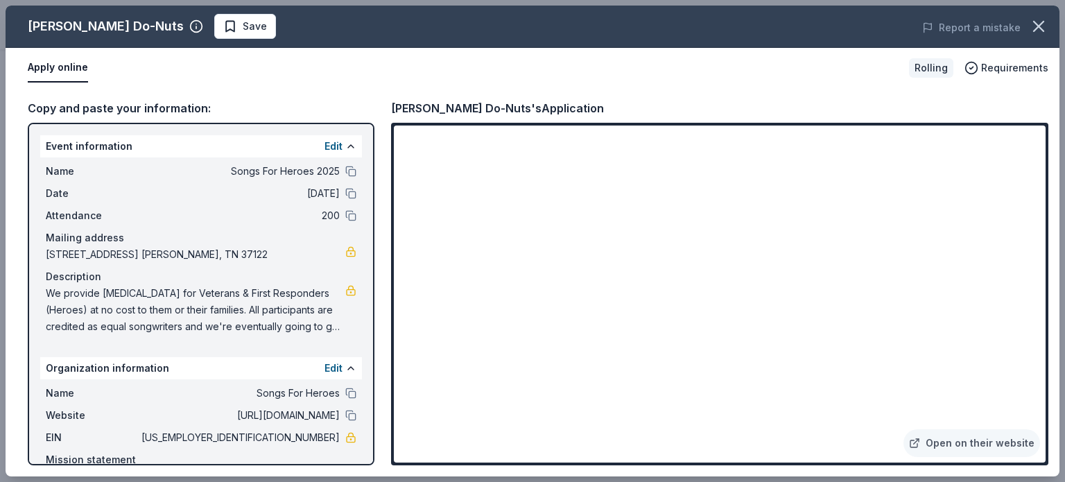
drag, startPoint x: 1045, startPoint y: 353, endPoint x: 1048, endPoint y: 266, distance: 87.4
click at [1048, 266] on div "Open on their website" at bounding box center [719, 294] width 657 height 342
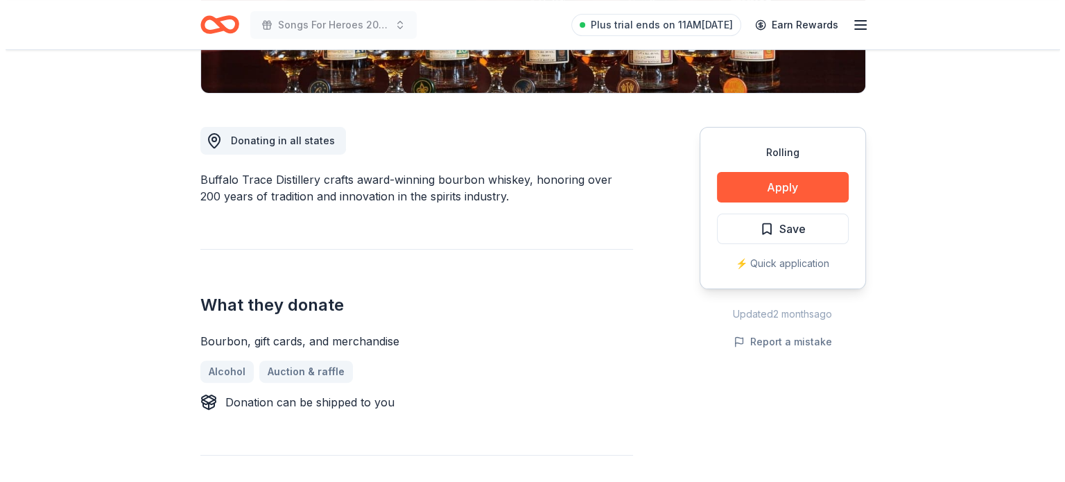
scroll to position [335, 0]
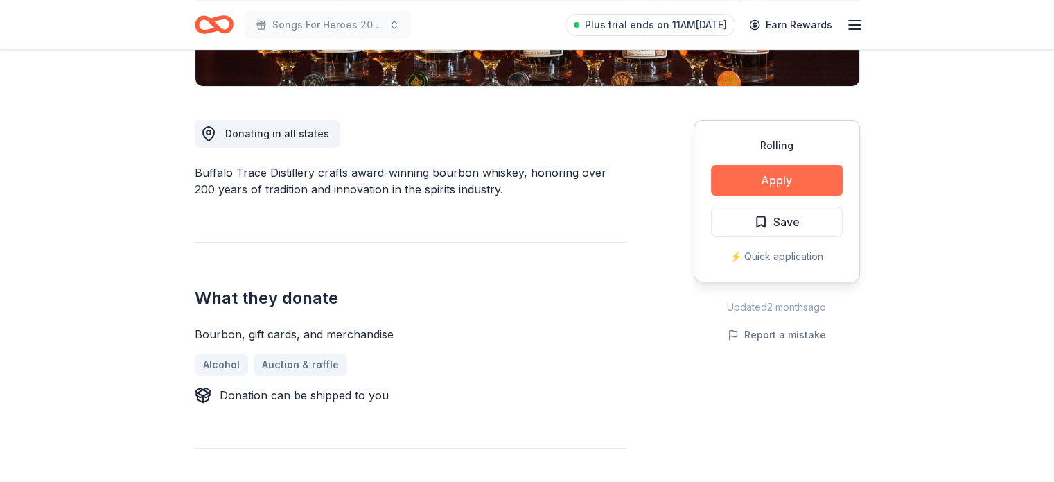
click at [840, 178] on button "Apply" at bounding box center [777, 180] width 132 height 31
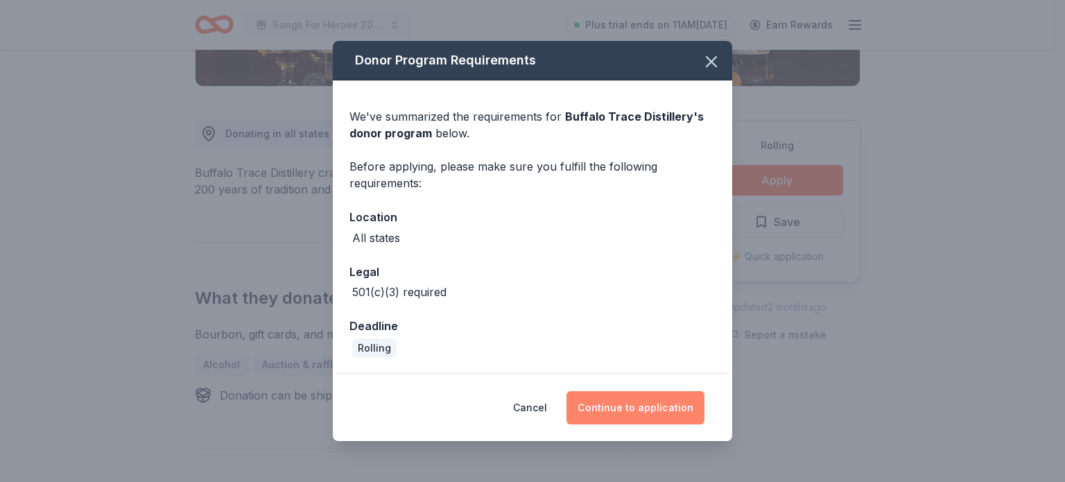
click at [643, 408] on button "Continue to application" at bounding box center [635, 407] width 138 height 33
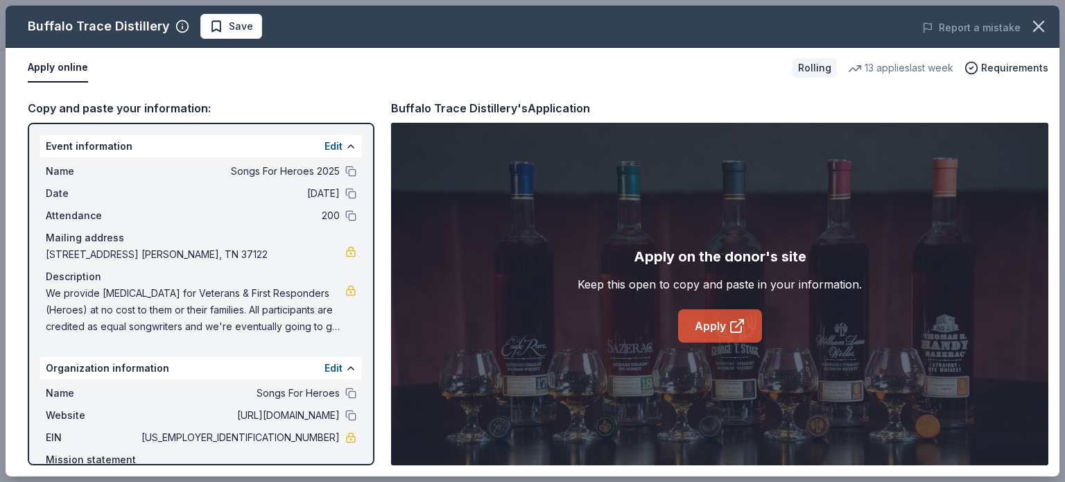
click at [710, 327] on link "Apply" at bounding box center [720, 325] width 84 height 33
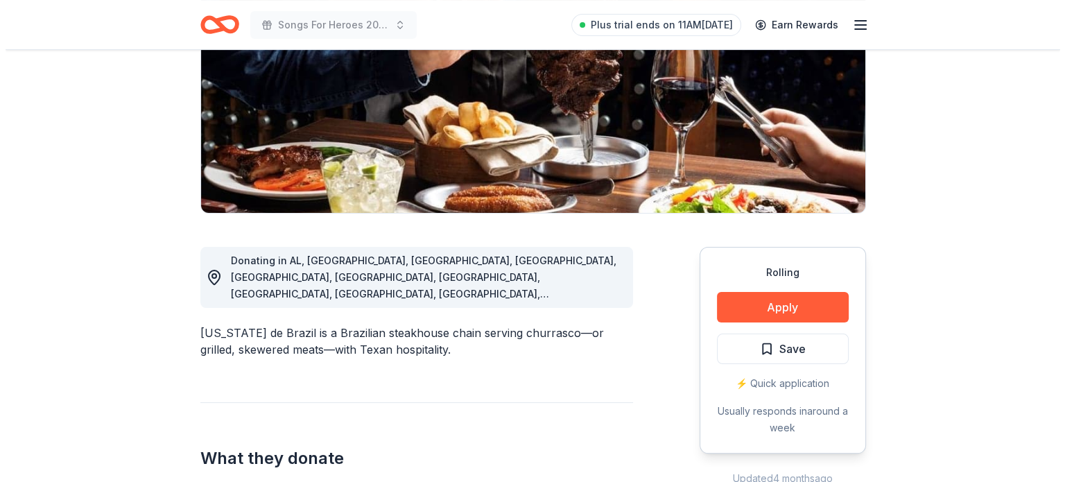
scroll to position [205, 0]
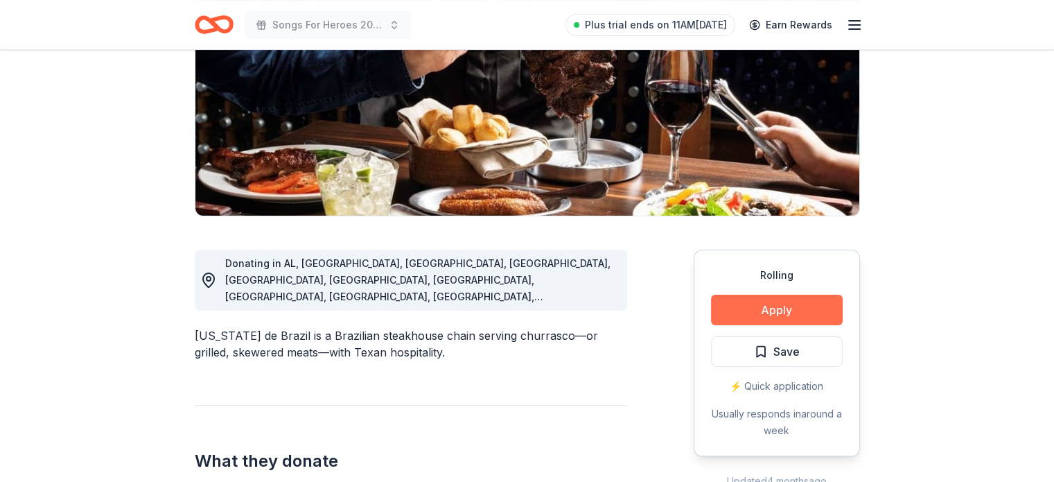
click at [795, 306] on button "Apply" at bounding box center [777, 310] width 132 height 31
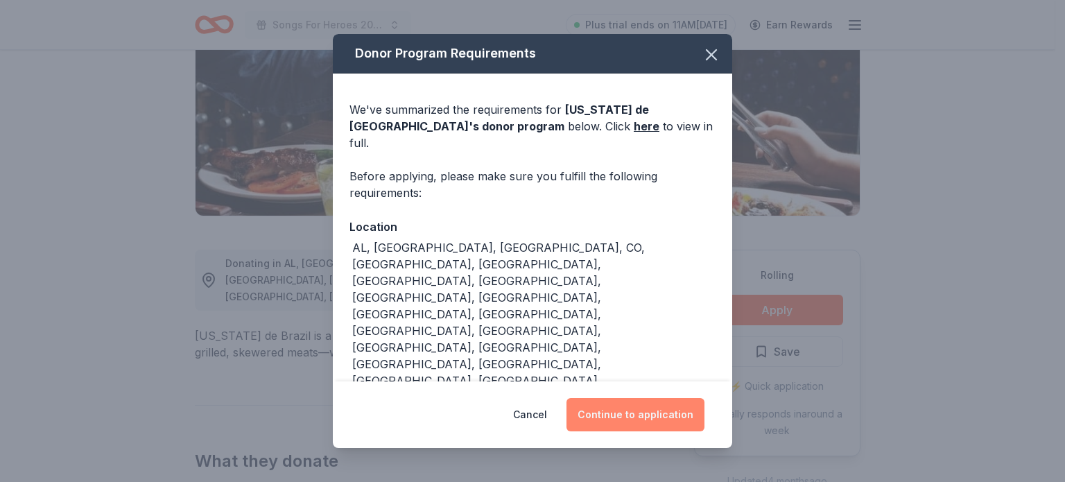
click at [631, 398] on button "Continue to application" at bounding box center [635, 414] width 138 height 33
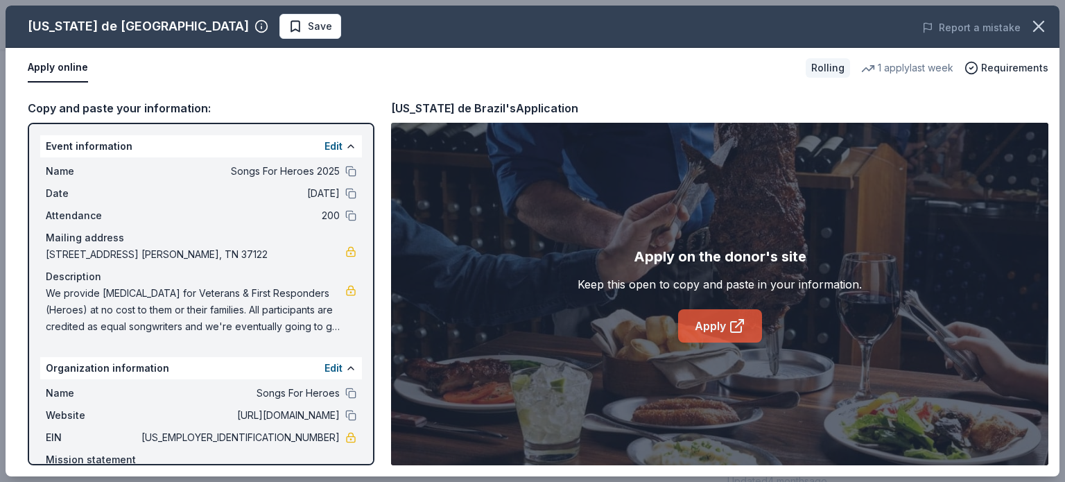
click at [715, 324] on link "Apply" at bounding box center [720, 325] width 84 height 33
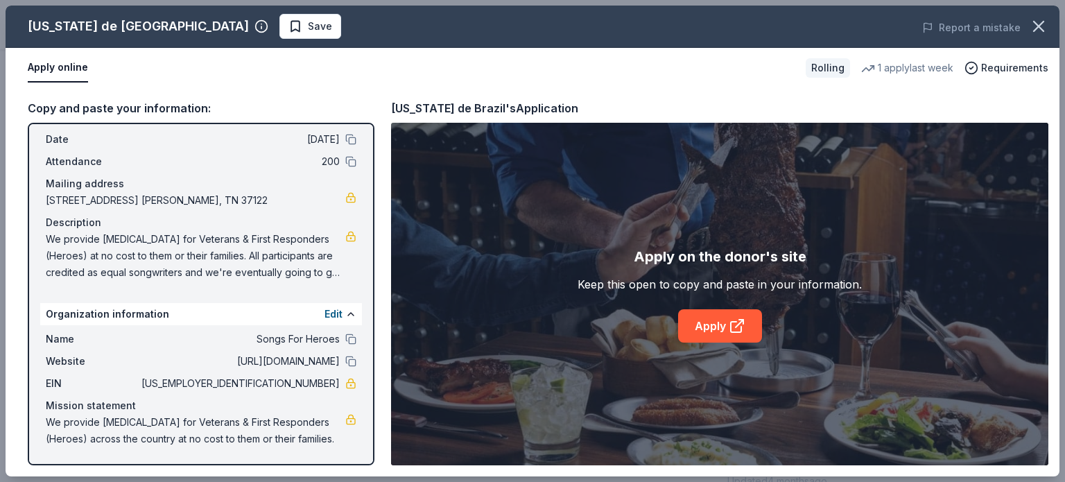
scroll to position [0, 0]
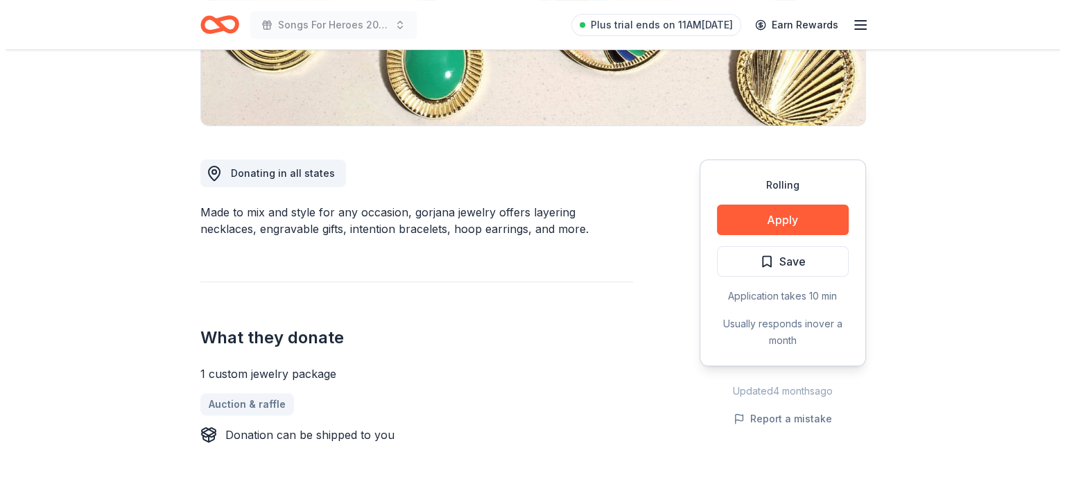
scroll to position [298, 0]
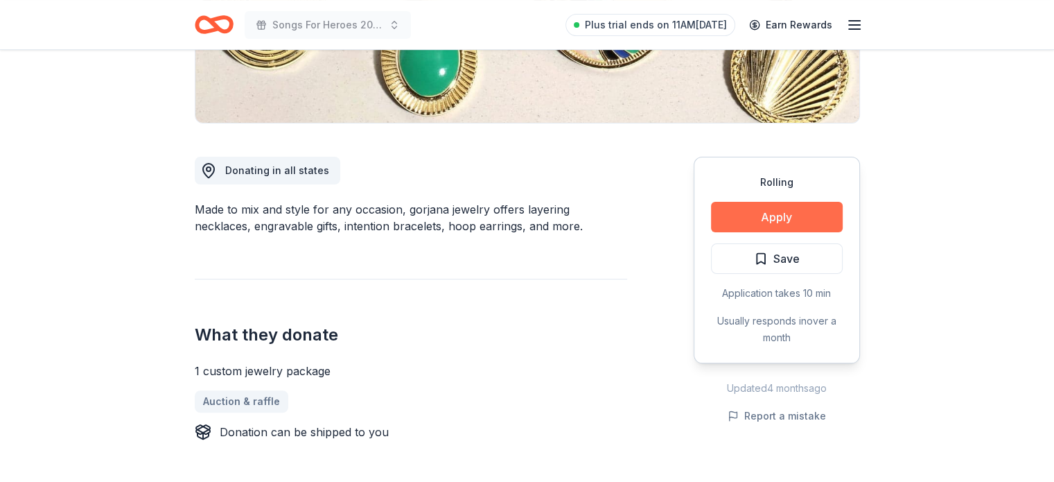
click at [785, 221] on button "Apply" at bounding box center [777, 217] width 132 height 31
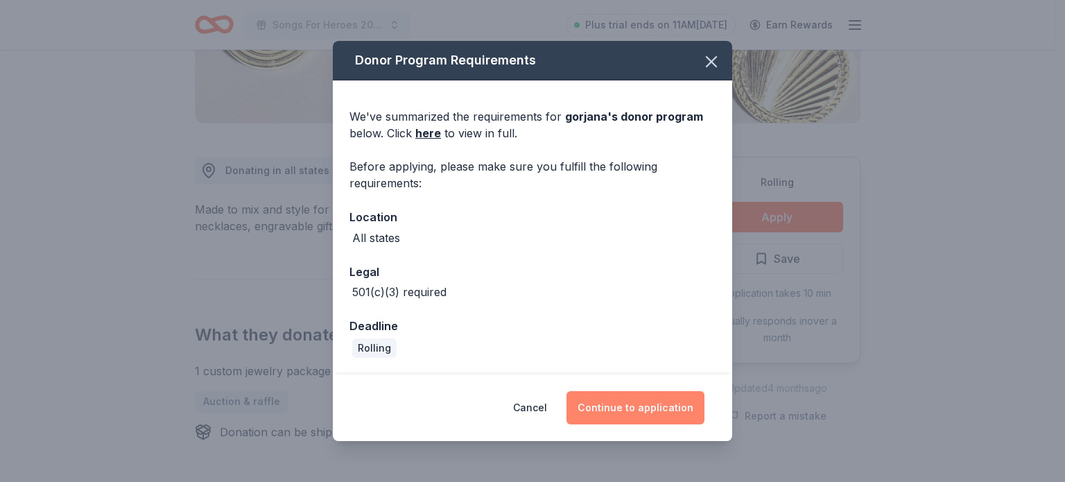
click at [677, 404] on button "Continue to application" at bounding box center [635, 407] width 138 height 33
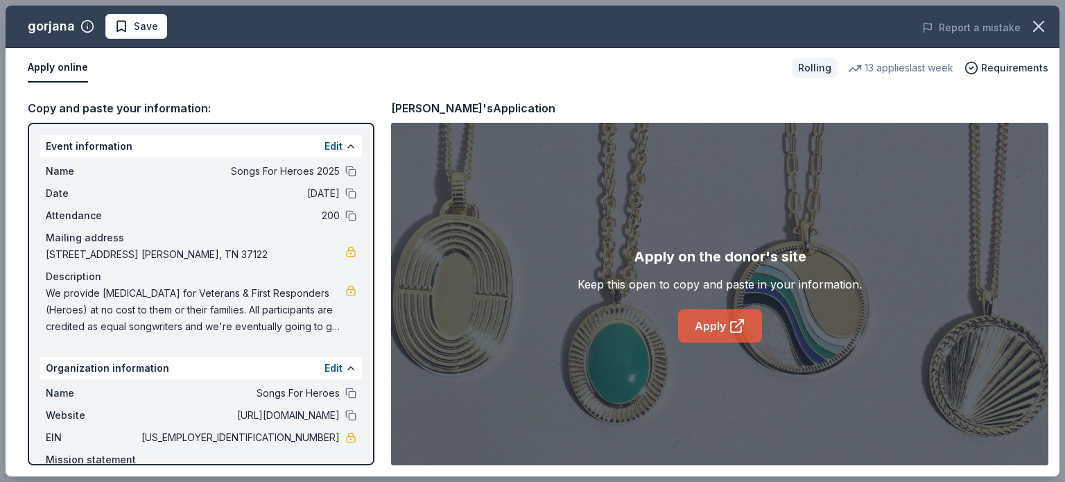
click at [727, 331] on link "Apply" at bounding box center [720, 325] width 84 height 33
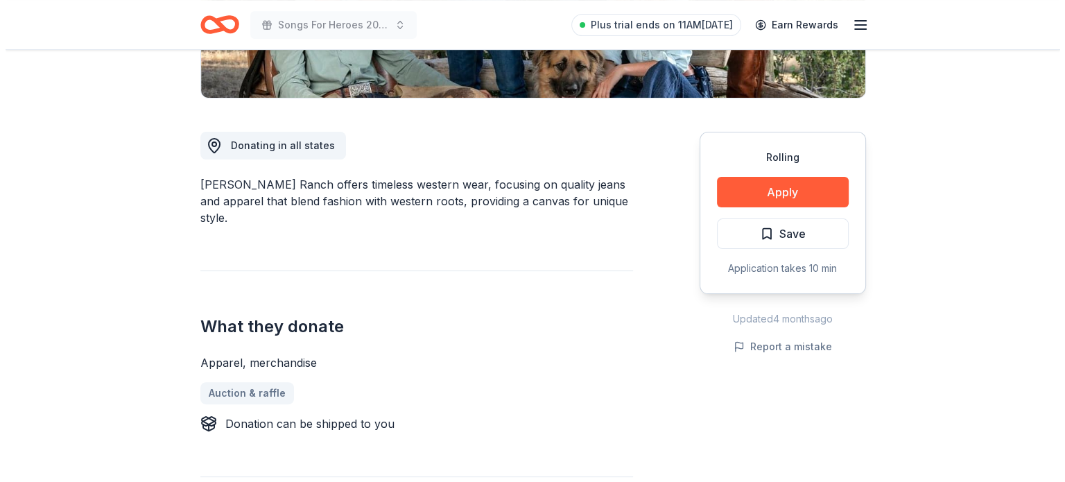
scroll to position [332, 0]
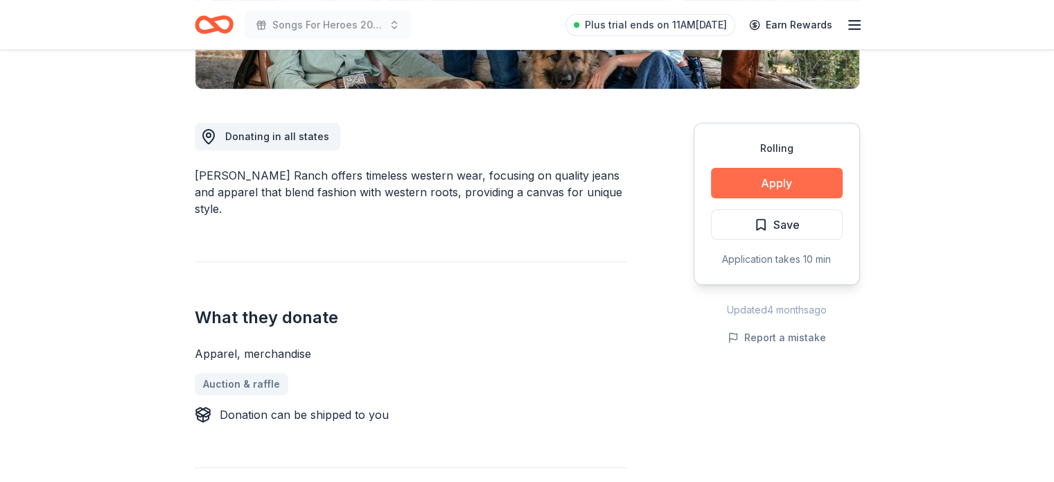
click at [793, 182] on button "Apply" at bounding box center [777, 183] width 132 height 31
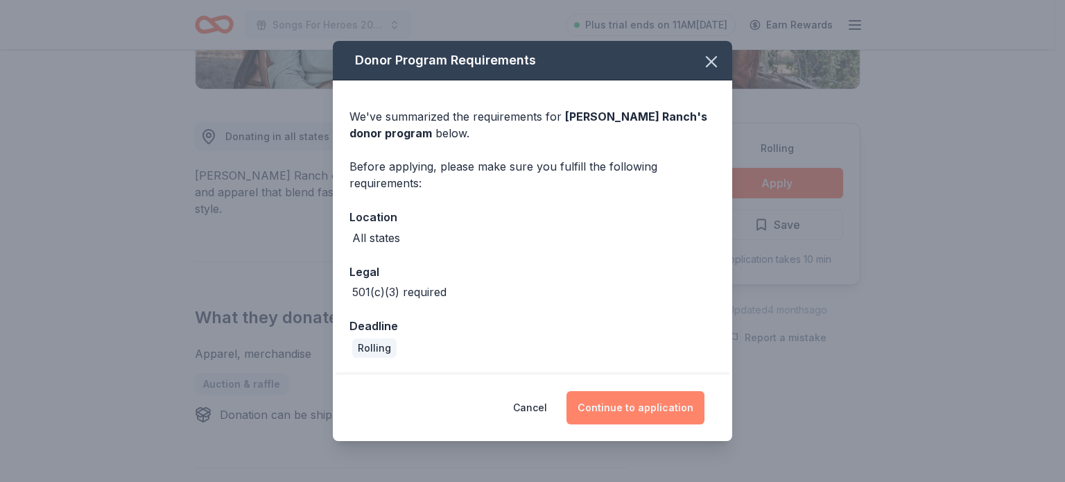
click at [645, 408] on button "Continue to application" at bounding box center [635, 407] width 138 height 33
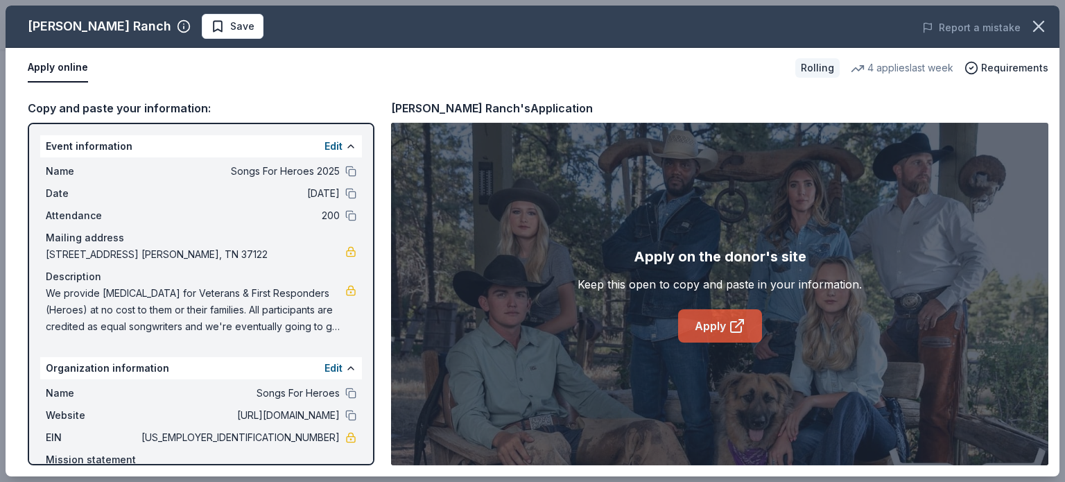
click at [726, 329] on link "Apply" at bounding box center [720, 325] width 84 height 33
